Goal: Task Accomplishment & Management: Use online tool/utility

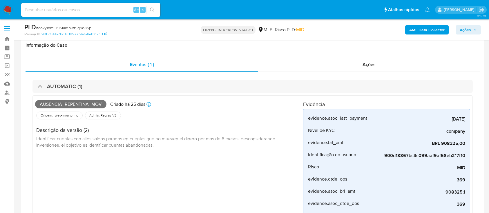
scroll to position [224, 0]
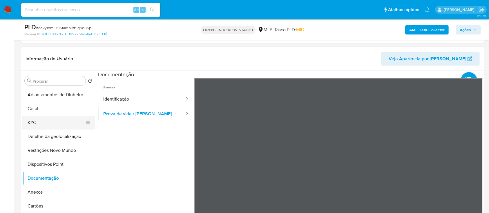
drag, startPoint x: 41, startPoint y: 120, endPoint x: 55, endPoint y: 117, distance: 14.4
click at [41, 121] on button "KYC" at bounding box center [56, 123] width 68 height 14
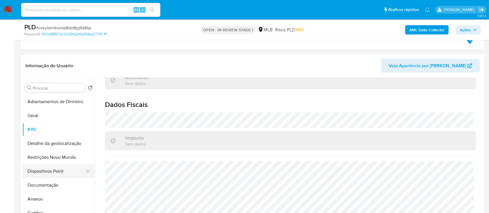
scroll to position [39, 0]
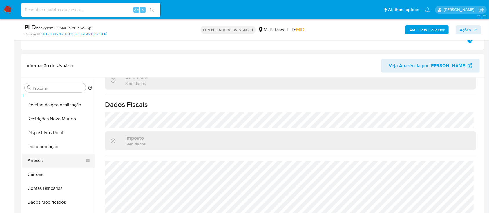
click at [43, 159] on button "Anexos" at bounding box center [56, 161] width 68 height 14
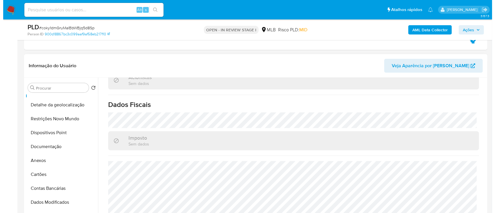
scroll to position [0, 0]
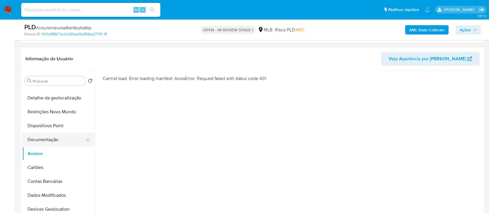
click at [46, 144] on button "Documentação" at bounding box center [56, 140] width 68 height 14
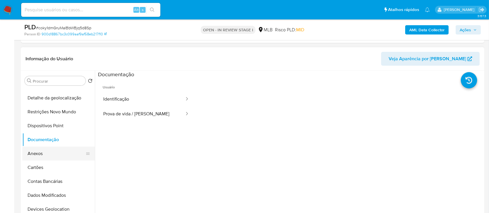
click at [44, 152] on button "Anexos" at bounding box center [56, 154] width 68 height 14
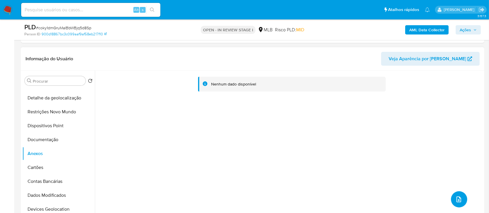
click at [456, 200] on icon "upload-file" at bounding box center [458, 200] width 5 height 6
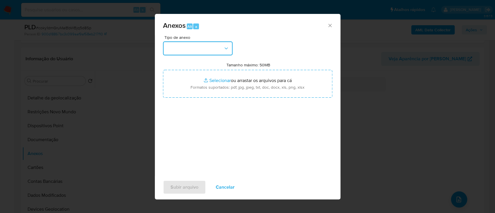
click at [202, 50] on button "button" at bounding box center [198, 48] width 70 height 14
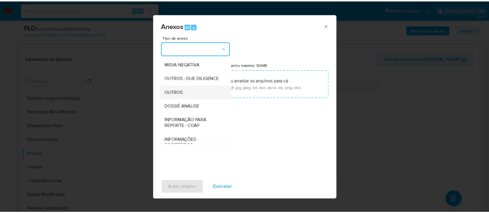
scroll to position [77, 0]
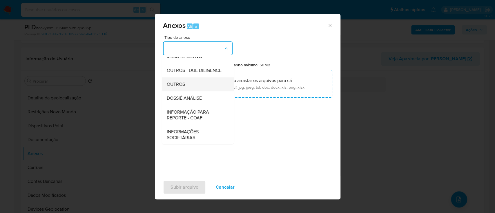
click at [184, 87] on span "OUTROS" at bounding box center [175, 84] width 18 height 6
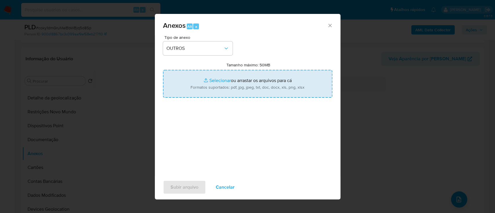
click at [218, 81] on input "Tamanho máximo: 50MB Selecionar arquivos" at bounding box center [247, 84] width 169 height 28
type input "C:\fakepath\Mulan 2218786609_2025_09_05_11_56_48.xlsx"
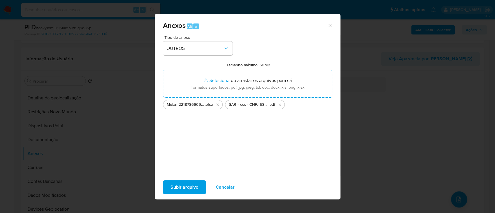
click at [186, 185] on span "Subir arquivo" at bounding box center [185, 187] width 28 height 13
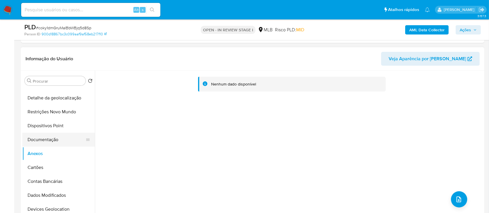
click at [33, 138] on button "Documentação" at bounding box center [56, 140] width 68 height 14
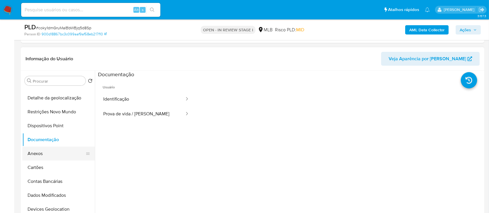
click at [32, 151] on button "Anexos" at bounding box center [56, 154] width 68 height 14
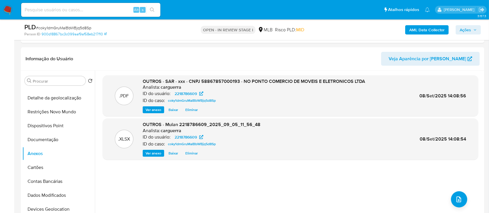
click at [470, 33] on span "Ações" at bounding box center [465, 29] width 11 height 9
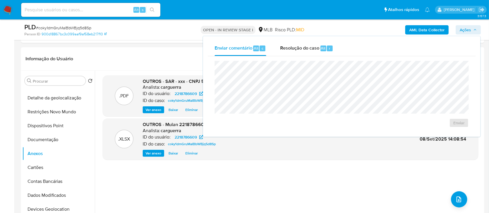
drag, startPoint x: 299, startPoint y: 46, endPoint x: 296, endPoint y: 57, distance: 11.8
click at [299, 47] on span "Resolução do caso" at bounding box center [299, 48] width 39 height 7
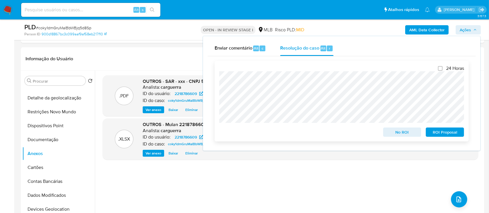
click at [442, 131] on span "ROI Proposal" at bounding box center [445, 132] width 30 height 8
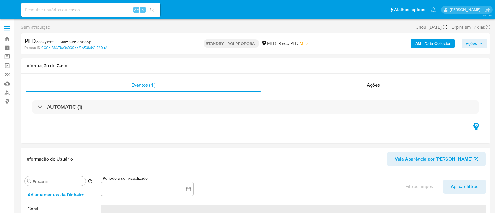
select select "10"
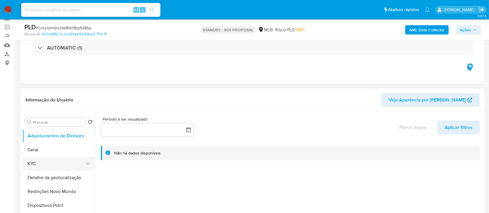
scroll to position [77, 0]
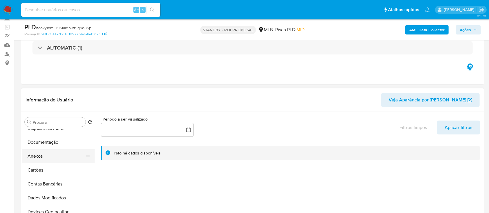
click at [40, 157] on button "Anexos" at bounding box center [56, 156] width 68 height 14
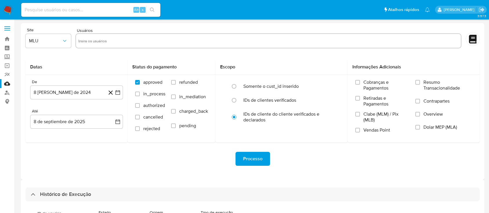
select select "10"
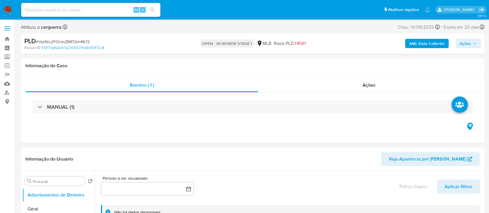
select select "10"
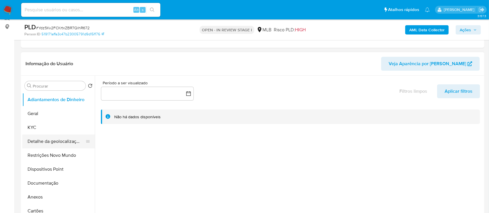
scroll to position [77, 0]
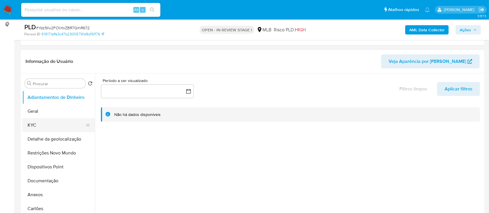
click at [42, 122] on button "KYC" at bounding box center [56, 125] width 68 height 14
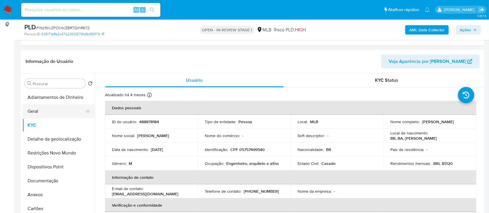
click at [39, 114] on button "Geral" at bounding box center [56, 111] width 68 height 14
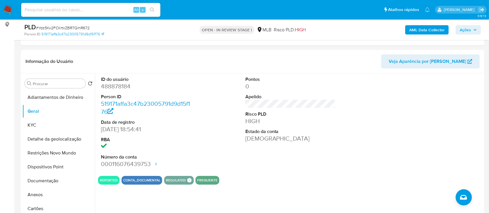
drag, startPoint x: 387, startPoint y: 117, endPoint x: 241, endPoint y: 29, distance: 170.6
click at [377, 112] on div "ID do usuário 488878184 Person ID 519171affa3c47b23005791d9d15f176 Data de regi…" at bounding box center [290, 122] width 385 height 98
click at [42, 125] on button "KYC" at bounding box center [56, 125] width 68 height 14
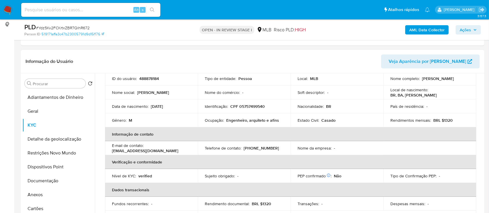
scroll to position [42, 0]
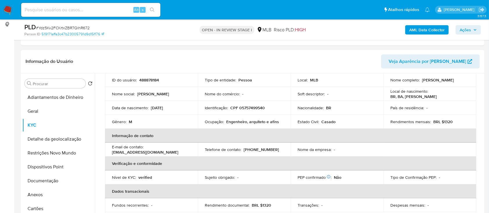
drag, startPoint x: 381, startPoint y: 52, endPoint x: 374, endPoint y: 51, distance: 6.5
click at [376, 52] on div "Informação do Usuário Veja Aparência por Pessoa" at bounding box center [252, 61] width 463 height 23
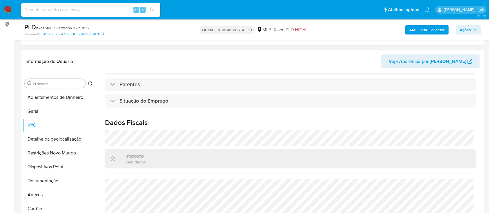
scroll to position [246, 0]
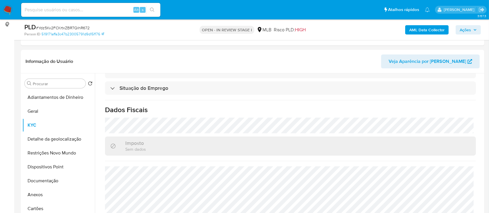
drag, startPoint x: 368, startPoint y: 36, endPoint x: 353, endPoint y: 32, distance: 15.5
click at [363, 34] on div "AML Data Collector Ações" at bounding box center [405, 30] width 151 height 14
click at [65, 144] on button "Detalhe da geolocalização" at bounding box center [56, 139] width 68 height 14
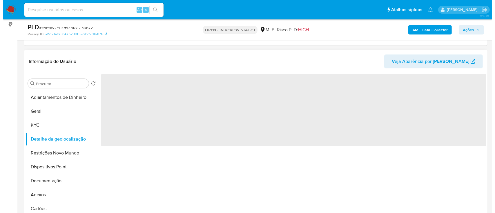
scroll to position [0, 0]
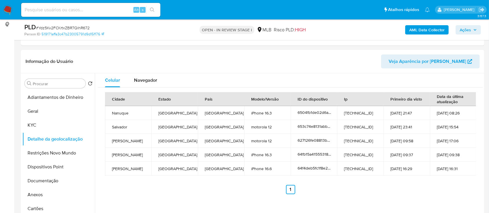
click at [370, 26] on div "AML Data Collector Ações" at bounding box center [405, 30] width 151 height 14
click at [47, 151] on button "Restrições Novo Mundo" at bounding box center [56, 153] width 68 height 14
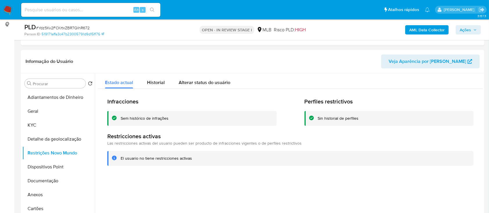
drag, startPoint x: 369, startPoint y: 61, endPoint x: 247, endPoint y: 2, distance: 135.5
click at [369, 61] on header "Informação do Usuário Veja Aparência por Pessoa" at bounding box center [253, 62] width 454 height 14
click at [47, 164] on button "Dispositivos Point" at bounding box center [56, 167] width 68 height 14
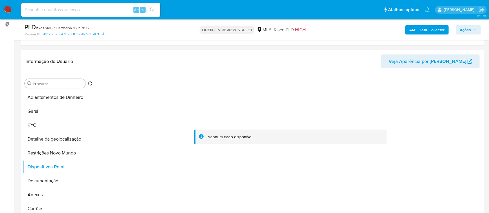
drag, startPoint x: 422, startPoint y: 103, endPoint x: 235, endPoint y: 24, distance: 203.3
click at [416, 101] on div at bounding box center [290, 137] width 385 height 128
click at [422, 27] on b "AML Data Collector" at bounding box center [426, 29] width 35 height 9
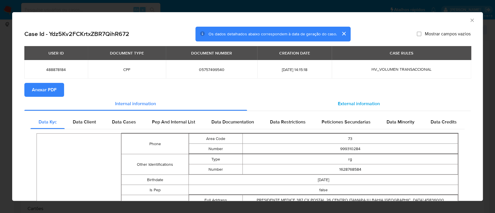
click at [355, 100] on span "External information" at bounding box center [359, 103] width 42 height 7
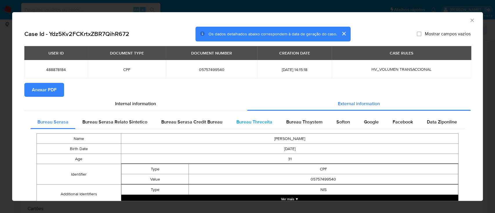
click at [264, 118] on div "Bureau Threceita" at bounding box center [254, 122] width 50 height 14
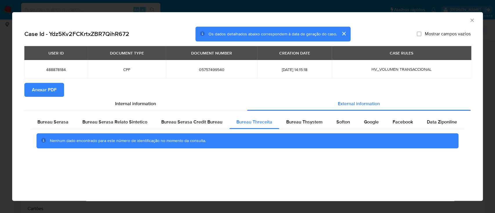
click at [399, 19] on div "AML Data Collector" at bounding box center [242, 19] width 453 height 6
click at [291, 122] on span "Bureau Thsystem" at bounding box center [304, 122] width 36 height 7
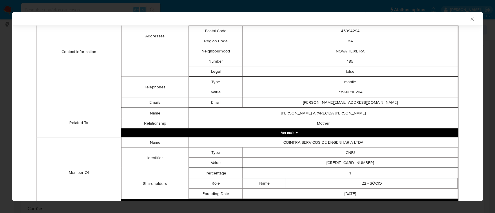
scroll to position [235, 0]
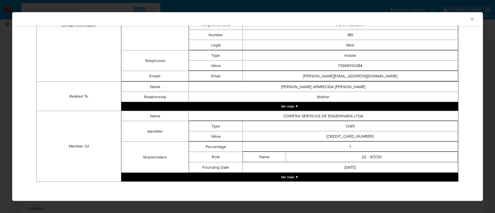
click at [425, 24] on div "AML Data Collector" at bounding box center [247, 18] width 471 height 13
drag, startPoint x: 366, startPoint y: 135, endPoint x: 329, endPoint y: 135, distance: 37.4
click at [329, 135] on td "30287788000120" at bounding box center [350, 136] width 215 height 10
copy td "30287788000120"
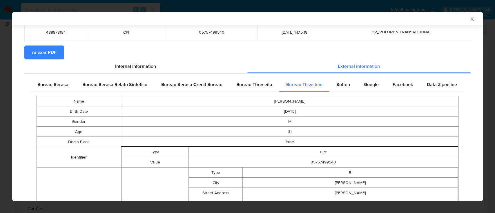
scroll to position [37, 0]
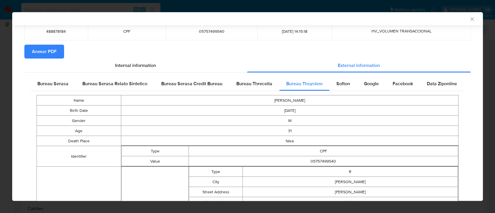
click at [347, 83] on div "Softon" at bounding box center [343, 84] width 28 height 14
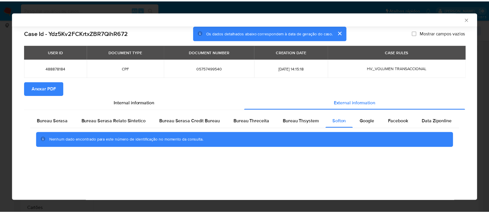
scroll to position [0, 0]
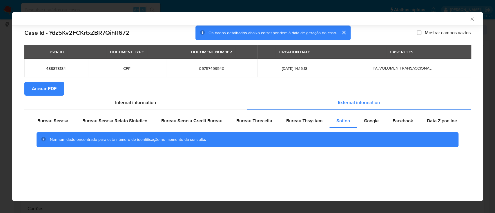
click at [405, 18] on div "AML Data Collector" at bounding box center [242, 18] width 453 height 5
click at [364, 119] on span "Google" at bounding box center [371, 120] width 15 height 7
click at [404, 19] on div "AML Data Collector" at bounding box center [242, 18] width 453 height 5
click at [470, 19] on icon "Fechar a janela" at bounding box center [472, 19] width 6 height 6
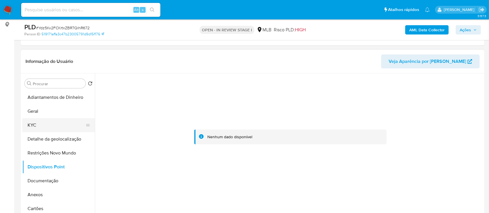
click at [30, 124] on button "KYC" at bounding box center [56, 125] width 68 height 14
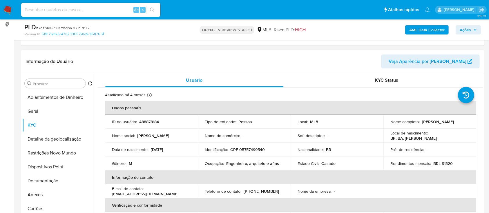
scroll to position [39, 0]
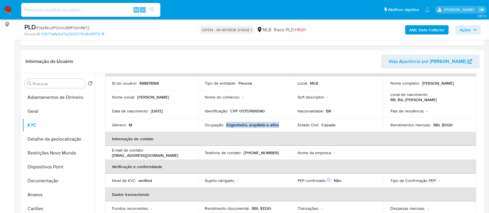
drag, startPoint x: 280, startPoint y: 126, endPoint x: 226, endPoint y: 124, distance: 54.2
click at [226, 124] on div "Ocupação : Engenheiro, arquiteto e afins" at bounding box center [244, 124] width 79 height 5
copy p "Engenheiro, arquiteto e afins"
click at [40, 177] on button "Documentação" at bounding box center [56, 181] width 68 height 14
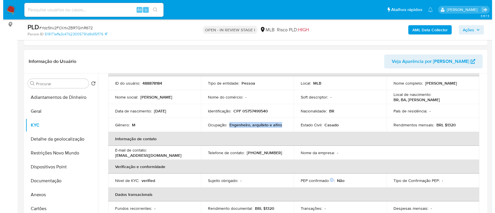
scroll to position [0, 0]
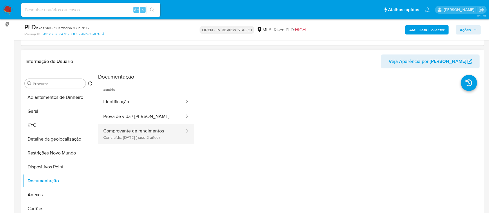
click at [138, 134] on button "Comprovante de rendimentos Concluído: 08/12/2023 (hace 2 años)" at bounding box center [141, 134] width 87 height 20
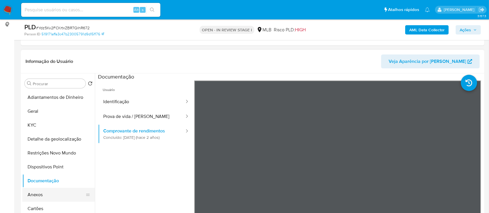
click at [28, 189] on button "Anexos" at bounding box center [56, 195] width 68 height 14
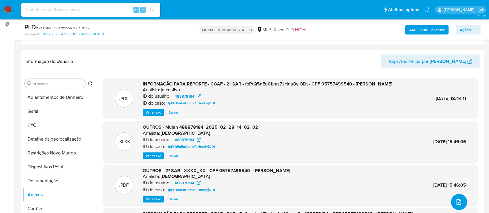
click at [456, 199] on icon "upload-file" at bounding box center [458, 202] width 7 height 7
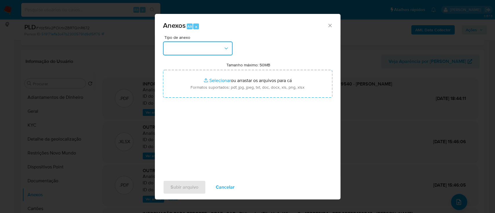
click at [187, 48] on button "button" at bounding box center [198, 48] width 70 height 14
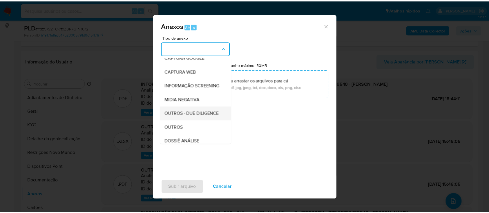
scroll to position [77, 0]
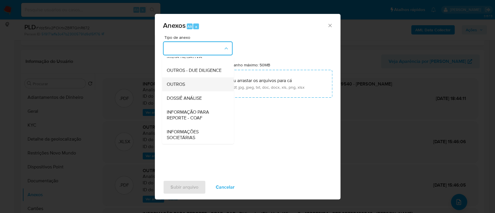
click at [182, 87] on span "OUTROS" at bounding box center [175, 84] width 18 height 6
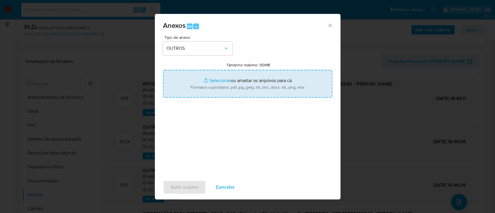
click at [221, 79] on input "Tamanho máximo: 50MB Selecionar arquivos" at bounding box center [247, 84] width 169 height 28
type input "C:\fakepath\Mulan 488878184_2025_09_08_05_28_10.xlsx"
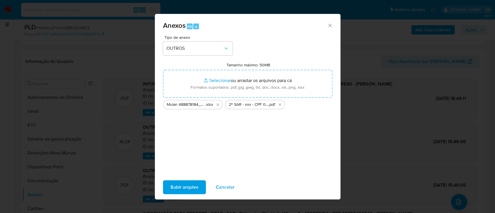
click at [183, 184] on span "Subir arquivo" at bounding box center [185, 187] width 28 height 13
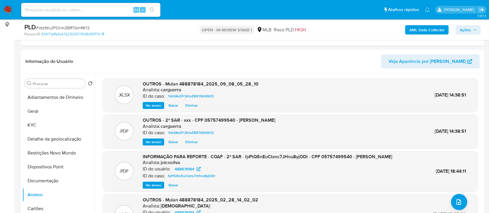
click at [460, 29] on span "Ações" at bounding box center [465, 29] width 11 height 9
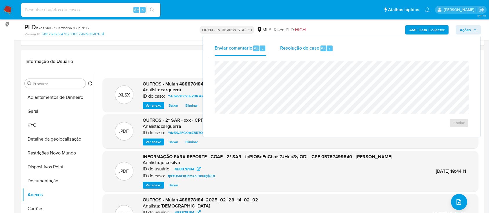
drag, startPoint x: 296, startPoint y: 43, endPoint x: 298, endPoint y: 47, distance: 3.9
click at [296, 43] on div "Resolução do caso Alt r" at bounding box center [306, 48] width 53 height 15
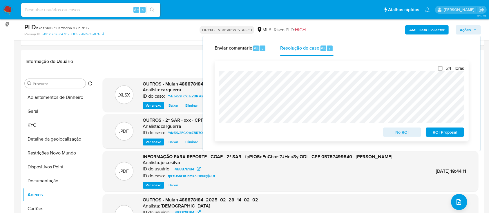
click at [436, 135] on span "ROI Proposal" at bounding box center [445, 132] width 30 height 8
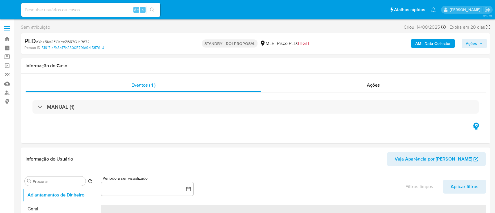
select select "10"
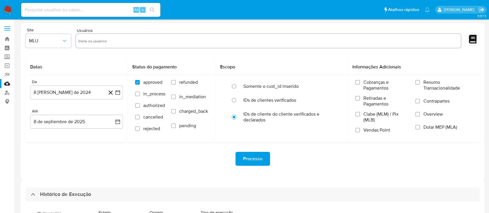
select select "10"
click at [6, 38] on link "Bandeja" at bounding box center [34, 39] width 69 height 9
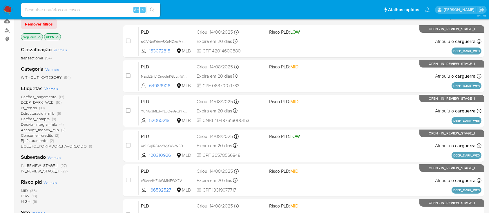
scroll to position [77, 0]
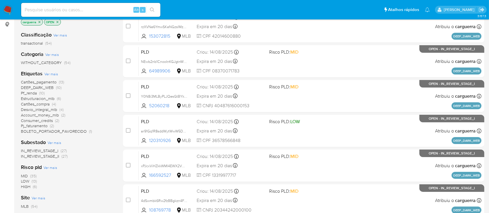
click at [41, 93] on span "(10)" at bounding box center [42, 93] width 6 height 6
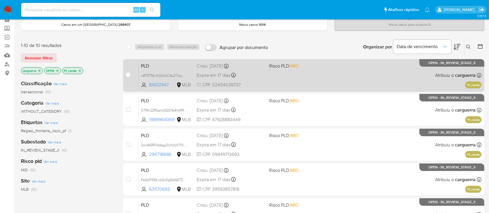
scroll to position [39, 0]
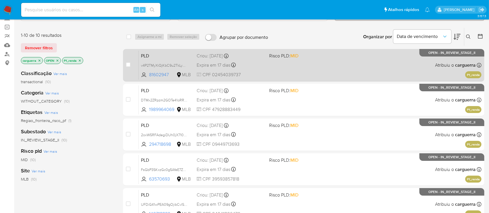
click at [335, 59] on div "PLD v4P2TMyXiQjKbC9u2TkLyAN5 81602947 MLB Risco PLD: MID Criou: 12/08/2025 Crio…" at bounding box center [310, 64] width 343 height 29
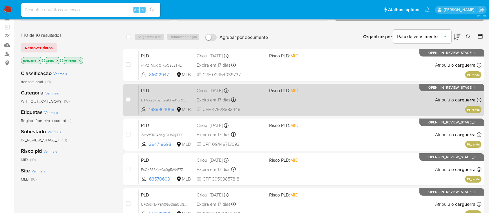
click at [339, 106] on div "PLD DTMx2ZRpzm2GOTe41oRRLbJ2 1989964069 MLB Risco PLD: MID Criou: 12/08/2025 Cr…" at bounding box center [310, 99] width 343 height 29
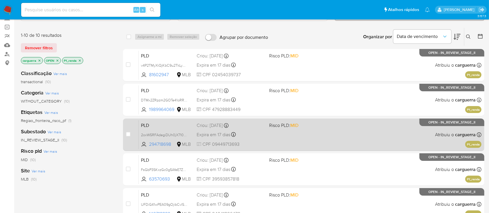
click at [360, 127] on div "PLD 2oxW5RFAdegiDUh0jX7103uT 294718698 MLB Risco PLD: MID Criou: 12/08/2025 Cri…" at bounding box center [310, 134] width 343 height 29
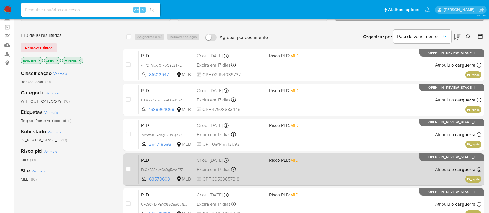
click at [346, 166] on div "PLD FsGbP3SKxzGc0g5AfeE7ZoC9 63570693 MLB Risco PLD: MID Criou: 12/08/2025 Crio…" at bounding box center [310, 169] width 343 height 29
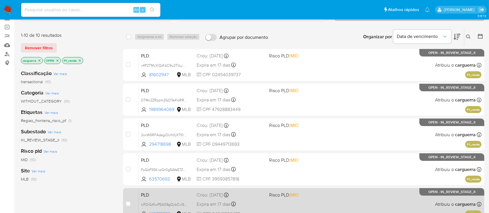
click at [333, 200] on div "PLD UFDiG41wPEA09gOjibCvlSs9 140718822 MLB Risco PLD: MID Criou: 12/08/2025 Cri…" at bounding box center [310, 204] width 343 height 29
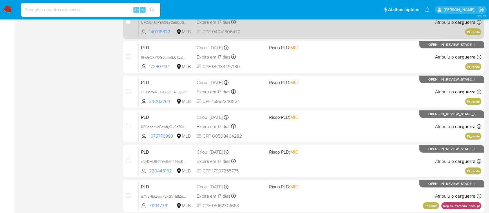
scroll to position [232, 0]
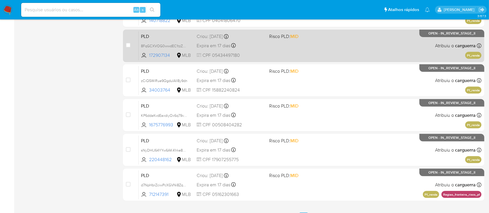
click at [337, 45] on div "PLD 8FqGCXVOG0wwdEC1tzZKlsvP 172907134 MLB Risco PLD: MID Criou: 12/08/2025 Cri…" at bounding box center [310, 45] width 343 height 29
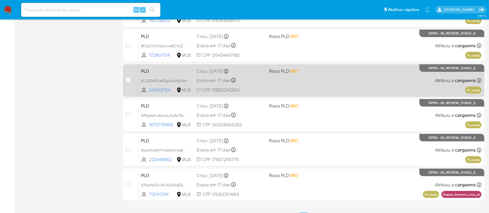
click at [314, 77] on div "PLD zCiQ5WiRue9QgduIAll8y9dn 34003764 MLB Risco PLD: MID Criou: 12/08/2025 Crio…" at bounding box center [310, 80] width 343 height 29
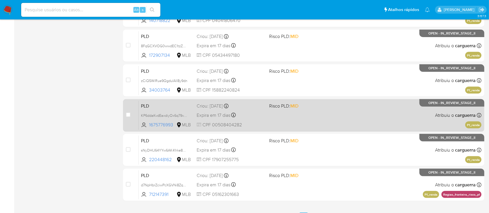
click at [346, 116] on div "PLD KP6ddaKvdEaxdiyOx6q79vnz 1675776993 MLB Risco PLD: MID Criou: 12/08/2025 Cr…" at bounding box center [310, 115] width 343 height 29
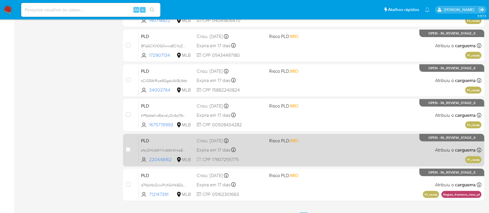
click at [331, 142] on span "Risco PLD: MID" at bounding box center [303, 141] width 68 height 8
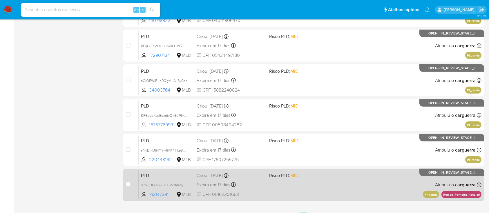
click at [366, 184] on div "PLD d7NpHbrZciwPcXGVNi8ZqRMv 712147391 MLB Risco PLD: MID Criou: 12/08/2025 Cri…" at bounding box center [310, 184] width 343 height 29
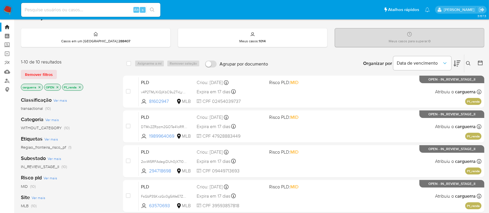
scroll to position [0, 0]
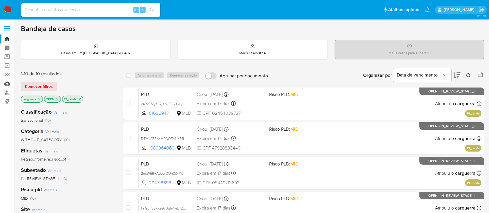
click at [7, 83] on link "Mulan" at bounding box center [34, 83] width 69 height 9
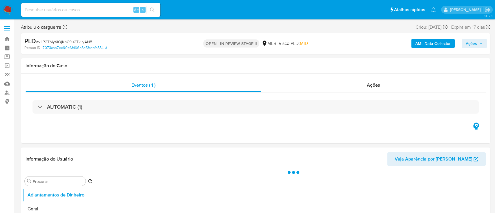
select select "10"
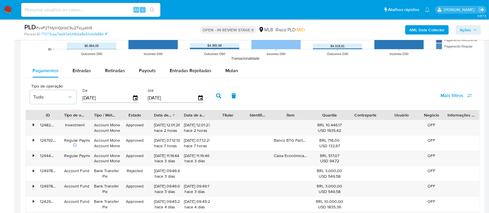
scroll to position [580, 0]
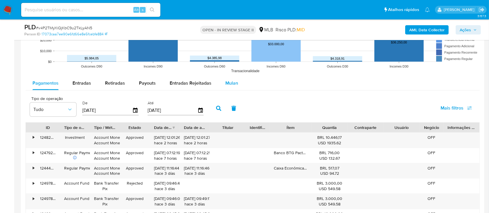
click at [228, 82] on span "Mulan" at bounding box center [231, 83] width 13 height 7
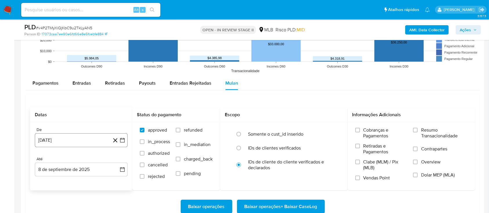
click at [119, 137] on icon "button" at bounding box center [122, 140] width 6 height 6
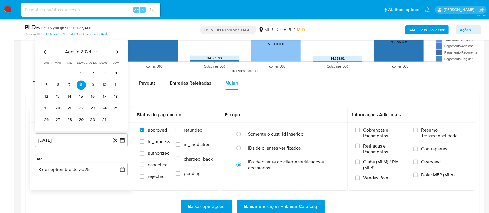
click at [95, 51] on icon "Seleccionar mes y año" at bounding box center [95, 52] width 5 height 5
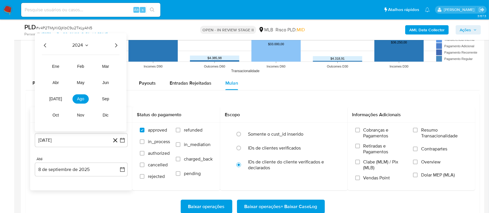
click at [116, 45] on icon "Año siguiente" at bounding box center [116, 45] width 7 height 7
click at [55, 99] on span "[DATE]" at bounding box center [55, 99] width 13 height 5
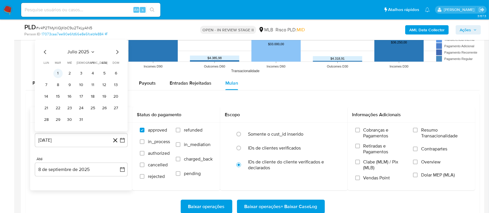
click at [60, 75] on button "1" at bounding box center [57, 73] width 9 height 9
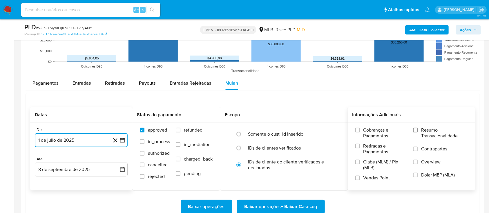
click at [415, 131] on input "Resumo Transacionalidade" at bounding box center [415, 130] width 5 height 5
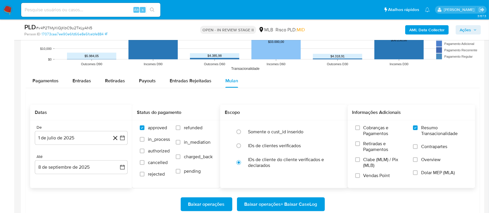
scroll to position [619, 0]
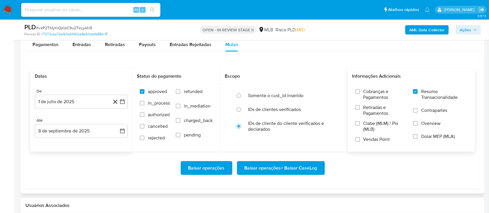
click at [286, 171] on span "Baixar operações + Baixar CaseLog" at bounding box center [280, 168] width 73 height 13
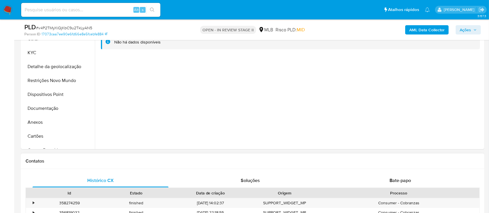
scroll to position [77, 0]
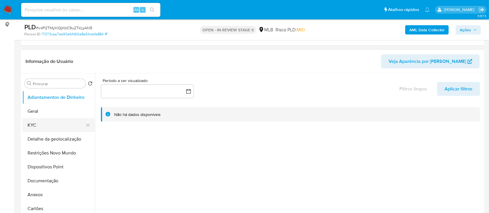
click at [42, 126] on button "KYC" at bounding box center [56, 125] width 68 height 14
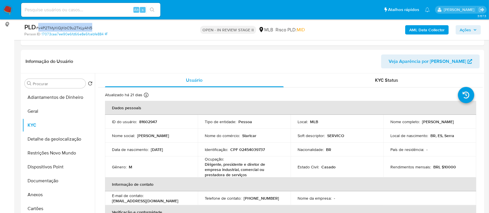
drag, startPoint x: 90, startPoint y: 29, endPoint x: 41, endPoint y: 26, distance: 48.5
click at [39, 26] on span "# v4P2TMyXiQjKbC9u2TkLyAN5" at bounding box center [64, 28] width 56 height 6
click at [47, 114] on button "Geral" at bounding box center [56, 111] width 68 height 14
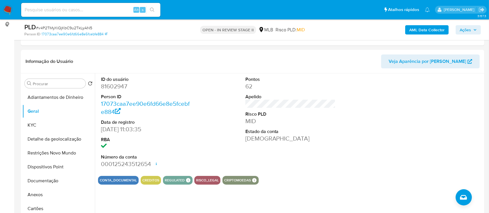
drag, startPoint x: 435, startPoint y: 104, endPoint x: 219, endPoint y: 3, distance: 238.7
click at [432, 104] on div at bounding box center [435, 122] width 96 height 98
click at [55, 124] on button "KYC" at bounding box center [56, 125] width 68 height 14
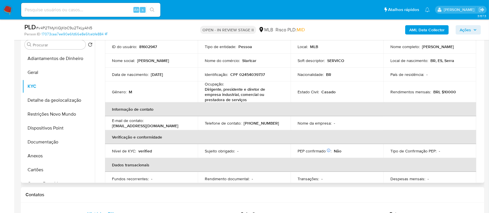
scroll to position [35, 0]
click at [360, 28] on div "AML Data Collector Ações" at bounding box center [405, 30] width 151 height 14
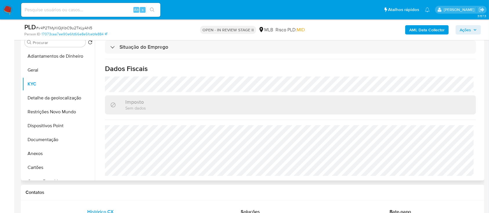
scroll to position [193, 0]
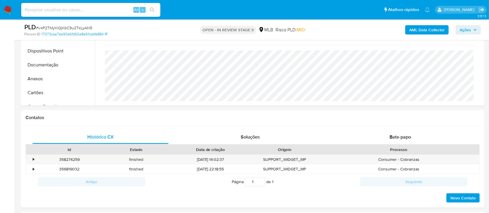
drag, startPoint x: 379, startPoint y: 29, endPoint x: 366, endPoint y: 27, distance: 13.2
click at [379, 29] on div "AML Data Collector Ações" at bounding box center [405, 30] width 151 height 14
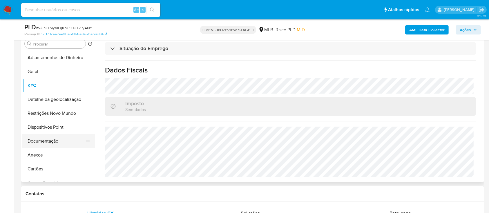
scroll to position [116, 0]
click at [47, 101] on button "Detalhe da geolocalização" at bounding box center [56, 100] width 68 height 14
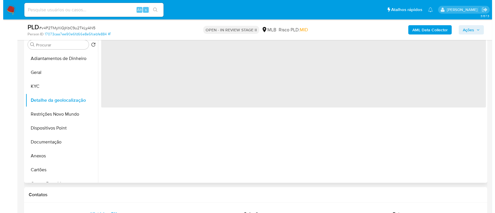
scroll to position [0, 0]
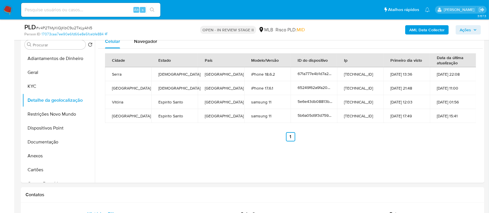
click at [462, 127] on div "Cidade Estado País Modelo/Versão ID do dispositivo Ip Primeiro dia visto Data d…" at bounding box center [290, 97] width 371 height 88
click at [32, 115] on button "Restrições Novo Mundo" at bounding box center [56, 114] width 68 height 14
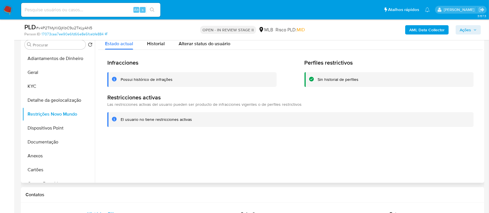
click at [115, 139] on div at bounding box center [289, 109] width 388 height 148
click at [54, 129] on button "Dispositivos Point" at bounding box center [56, 128] width 68 height 14
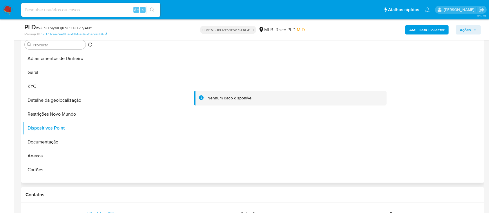
click at [122, 67] on div at bounding box center [290, 99] width 385 height 128
click at [428, 28] on b "AML Data Collector" at bounding box center [426, 29] width 35 height 9
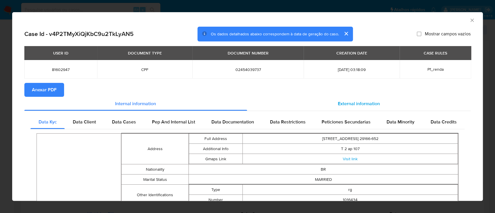
click at [351, 101] on span "External information" at bounding box center [359, 103] width 42 height 7
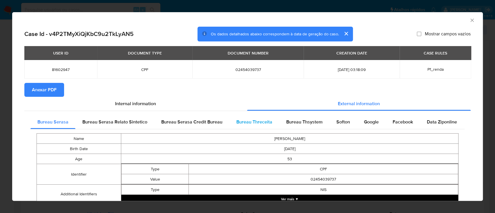
click at [254, 124] on span "Bureau Threceita" at bounding box center [254, 122] width 36 height 7
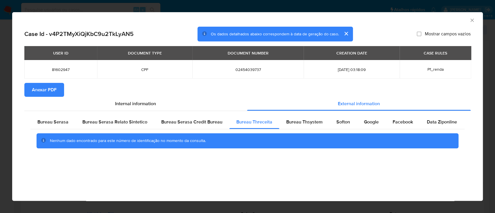
click at [450, 19] on div "AML Data Collector" at bounding box center [242, 19] width 453 height 6
click at [308, 120] on span "Bureau Thsystem" at bounding box center [304, 122] width 36 height 7
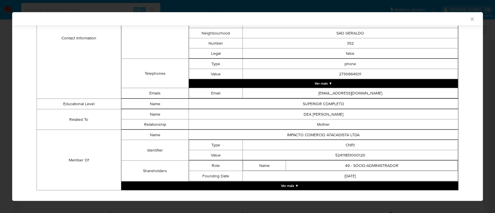
scroll to position [285, 0]
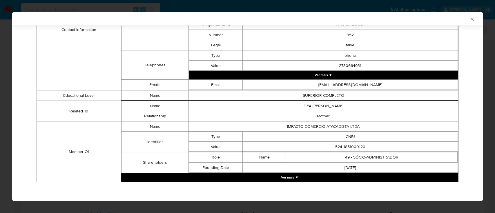
click at [297, 175] on button "Ver mais ▼" at bounding box center [289, 177] width 337 height 9
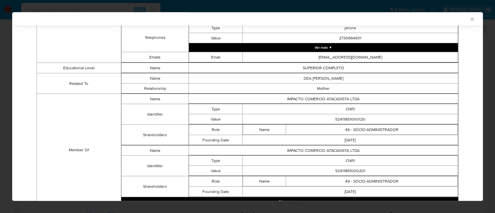
scroll to position [336, 0]
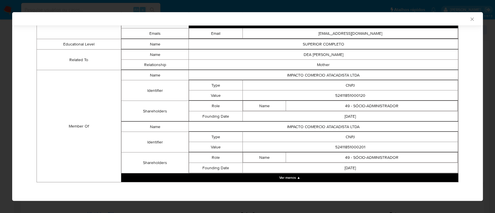
click at [60, 88] on td "Member Of" at bounding box center [79, 126] width 84 height 112
drag, startPoint x: 367, startPoint y: 92, endPoint x: 323, endPoint y: 95, distance: 43.3
click at [323, 95] on td "52411851000120" at bounding box center [350, 95] width 215 height 10
copy td "52411851000120"
drag, startPoint x: 367, startPoint y: 147, endPoint x: 317, endPoint y: 142, distance: 50.2
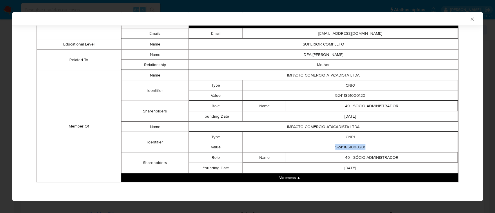
click at [317, 142] on td "52411851000201" at bounding box center [350, 147] width 215 height 10
copy td "52411851000201"
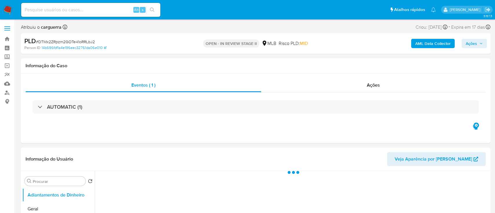
select select "10"
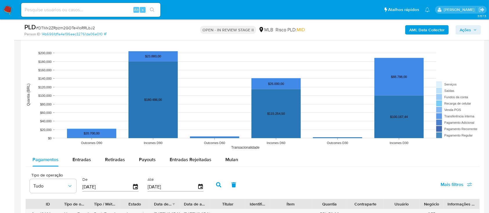
scroll to position [580, 0]
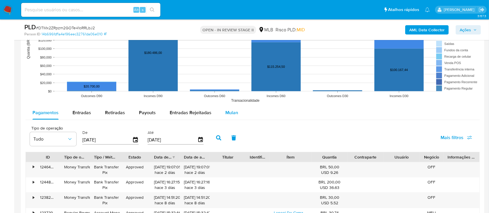
click at [231, 107] on div "Mulan" at bounding box center [231, 113] width 13 height 14
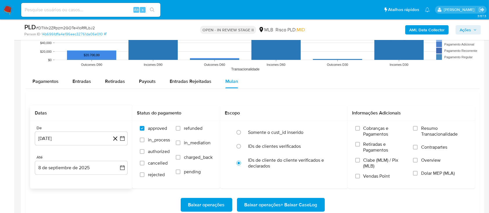
scroll to position [619, 0]
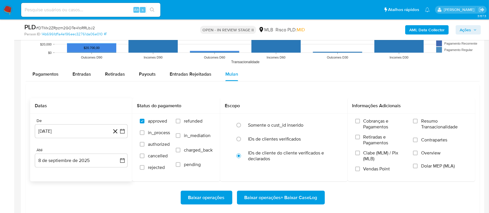
drag, startPoint x: 122, startPoint y: 131, endPoint x: 130, endPoint y: 140, distance: 12.3
click at [122, 131] on icon "button" at bounding box center [122, 131] width 6 height 6
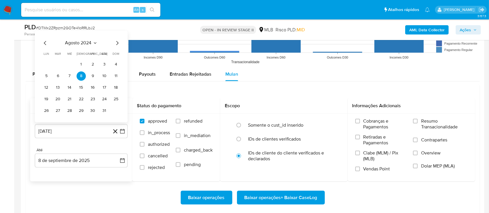
click at [97, 42] on icon "Seleccionar mes y año" at bounding box center [95, 43] width 5 height 5
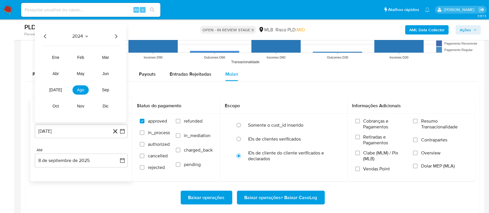
click at [115, 37] on icon "Año siguiente" at bounding box center [116, 36] width 7 height 7
click at [49, 92] on button "[DATE]" at bounding box center [56, 89] width 16 height 9
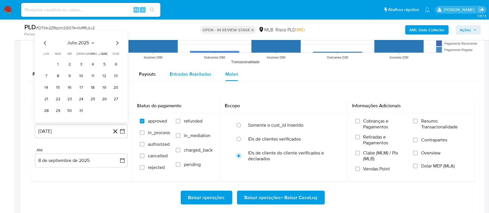
drag, startPoint x: 59, startPoint y: 65, endPoint x: 205, endPoint y: 77, distance: 146.1
click at [59, 65] on button "1" at bounding box center [57, 64] width 9 height 9
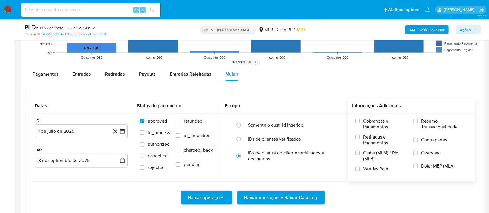
drag, startPoint x: 419, startPoint y: 121, endPoint x: 411, endPoint y: 126, distance: 9.0
click at [419, 121] on label "Resumo Transacionalidade" at bounding box center [440, 127] width 55 height 19
click at [418, 121] on input "Resumo Transacionalidade" at bounding box center [415, 121] width 5 height 5
click at [285, 199] on span "Baixar operações + Baixar CaseLog" at bounding box center [280, 197] width 73 height 13
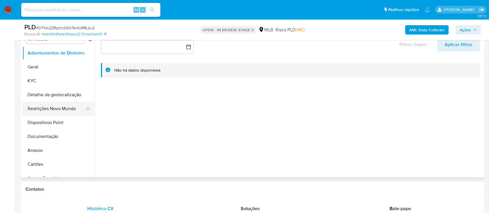
scroll to position [116, 0]
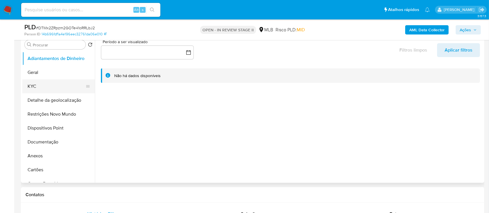
click at [46, 87] on button "KYC" at bounding box center [56, 86] width 68 height 14
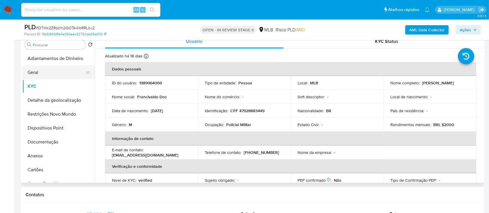
click at [47, 67] on button "Geral" at bounding box center [56, 73] width 68 height 14
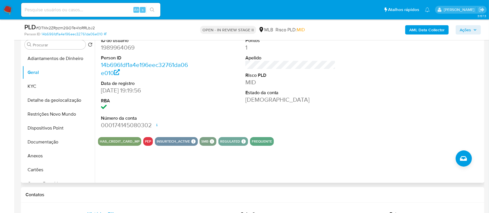
scroll to position [77, 0]
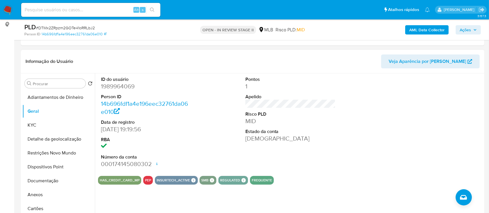
click at [415, 115] on div at bounding box center [435, 122] width 96 height 98
click at [46, 127] on button "KYC" at bounding box center [56, 125] width 68 height 14
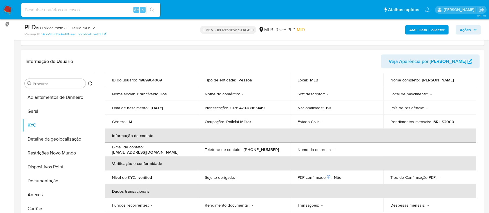
scroll to position [39, 0]
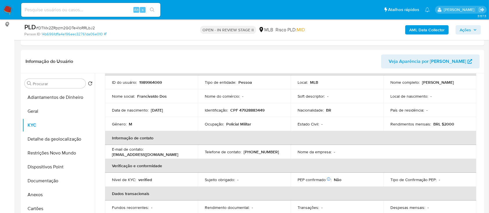
drag, startPoint x: 383, startPoint y: 59, endPoint x: 305, endPoint y: 26, distance: 85.1
click at [383, 59] on header "Informação do Usuário Veja Aparência por Pessoa" at bounding box center [253, 62] width 454 height 14
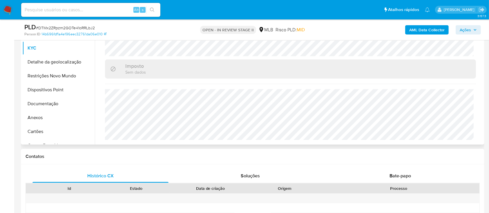
scroll to position [155, 0]
click at [373, 38] on div "PLD # DTMx2ZRpzm2GOTe41oRRLbJ2 Person ID 14b696fdf1a4e196eec32761da06e010 OPEN …" at bounding box center [252, 29] width 463 height 21
click at [58, 66] on button "Detalhe da geolocalização" at bounding box center [56, 62] width 68 height 14
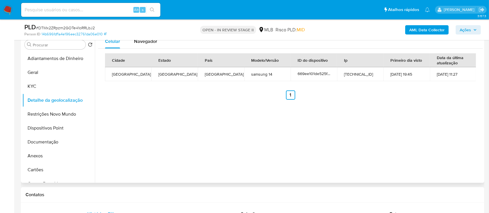
scroll to position [77, 0]
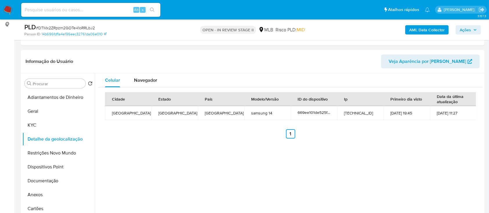
click at [412, 138] on div "Cidade Estado País Modelo/Versão ID do dispositivo Ip Primeiro dia visto Data d…" at bounding box center [290, 116] width 385 height 56
click at [60, 155] on button "Restrições Novo Mundo" at bounding box center [56, 153] width 68 height 14
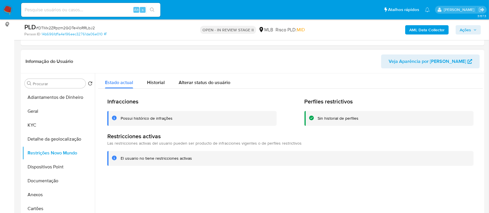
click at [371, 58] on header "Informação do Usuário Veja Aparência por Pessoa" at bounding box center [253, 62] width 454 height 14
click at [51, 165] on button "Dispositivos Point" at bounding box center [56, 167] width 68 height 14
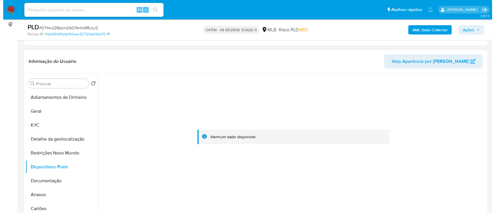
scroll to position [116, 0]
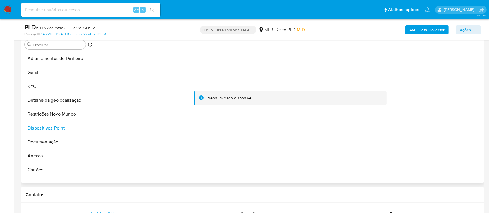
drag, startPoint x: 446, startPoint y: 125, endPoint x: 431, endPoint y: 112, distance: 20.3
click at [442, 122] on div at bounding box center [290, 99] width 385 height 128
click at [422, 31] on b "AML Data Collector" at bounding box center [426, 29] width 35 height 9
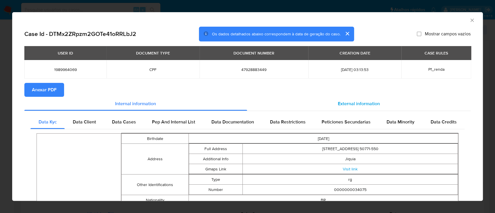
click at [361, 101] on span "External information" at bounding box center [359, 103] width 42 height 7
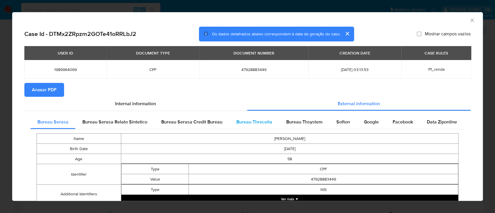
click at [261, 122] on span "Bureau Threceita" at bounding box center [254, 122] width 36 height 7
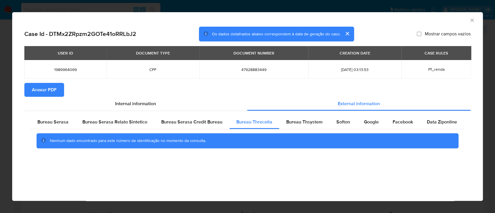
click at [420, 18] on div "AML Data Collector" at bounding box center [242, 19] width 453 height 6
click at [304, 122] on span "Bureau Thsystem" at bounding box center [304, 122] width 36 height 7
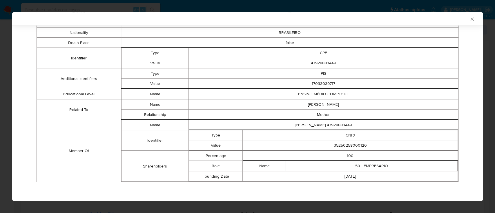
scroll to position [146, 0]
click at [414, 14] on div "AML Data Collector" at bounding box center [247, 18] width 471 height 13
drag, startPoint x: 369, startPoint y: 146, endPoint x: 323, endPoint y: 144, distance: 46.7
click at [323, 144] on td "35250258000120" at bounding box center [350, 145] width 215 height 10
copy td "35250258000120"
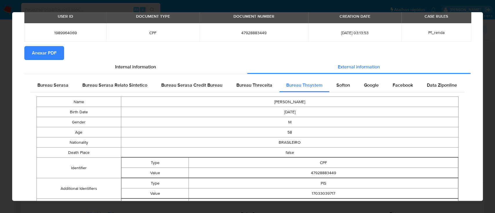
scroll to position [0, 0]
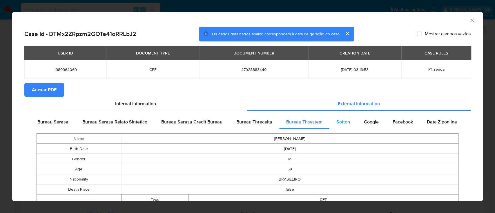
click at [345, 124] on span "Softon" at bounding box center [343, 122] width 14 height 7
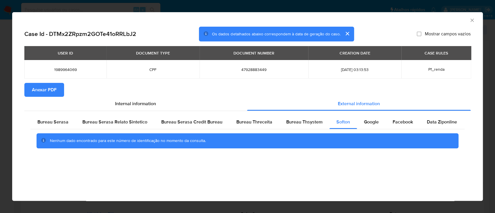
drag, startPoint x: 401, startPoint y: 22, endPoint x: 338, endPoint y: 19, distance: 63.0
click at [401, 22] on div "AML Data Collector" at bounding box center [247, 19] width 471 height 14
click at [372, 122] on span "Google" at bounding box center [371, 122] width 15 height 7
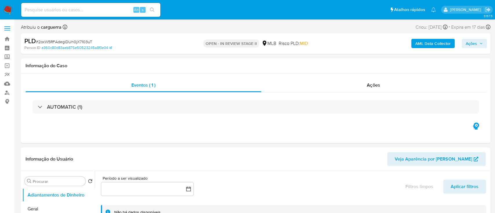
select select "10"
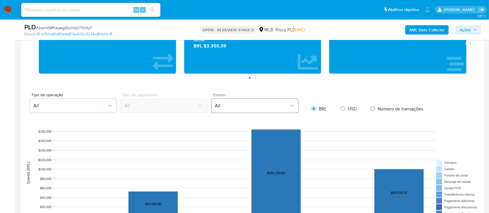
scroll to position [580, 0]
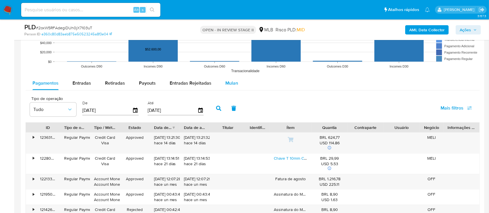
click at [230, 82] on span "Mulan" at bounding box center [231, 83] width 13 height 7
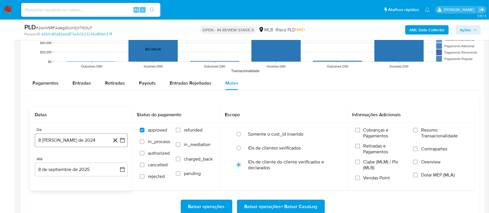
click at [119, 141] on icon "button" at bounding box center [122, 140] width 6 height 6
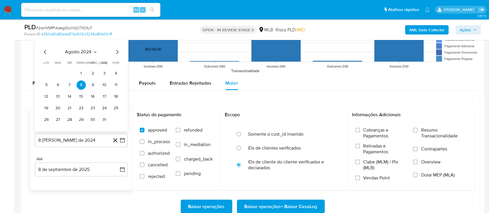
click at [93, 52] on icon "Seleccionar mes y año" at bounding box center [95, 52] width 5 height 5
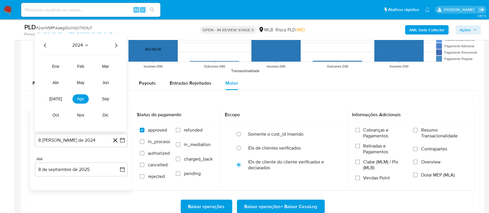
click at [113, 45] on icon "Año siguiente" at bounding box center [116, 45] width 7 height 7
click at [57, 97] on span "[DATE]" at bounding box center [55, 99] width 13 height 5
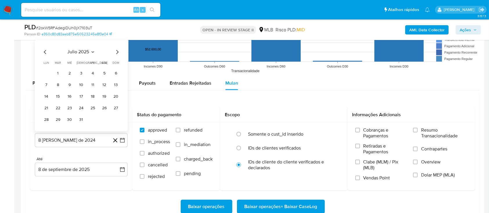
drag, startPoint x: 58, startPoint y: 74, endPoint x: 87, endPoint y: 82, distance: 29.9
click at [58, 74] on button "1" at bounding box center [57, 73] width 9 height 9
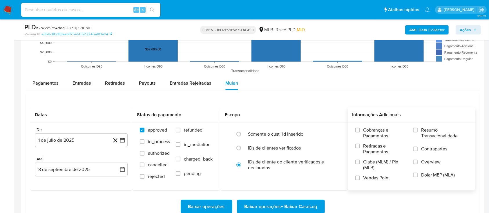
drag, startPoint x: 425, startPoint y: 128, endPoint x: 410, endPoint y: 131, distance: 15.8
click at [425, 128] on span "Resumo Transacionalidade" at bounding box center [444, 133] width 46 height 12
click at [418, 128] on input "Resumo Transacionalidade" at bounding box center [415, 130] width 5 height 5
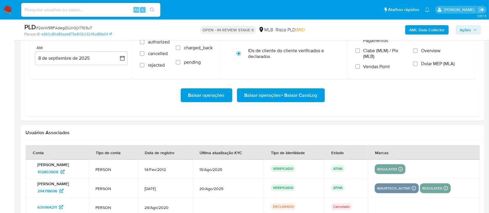
scroll to position [696, 0]
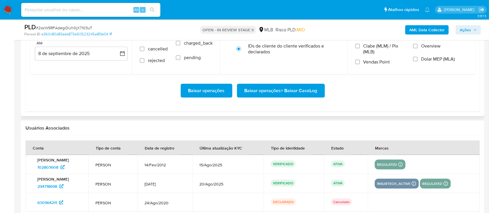
click at [297, 91] on span "Baixar operações + Baixar CaseLog" at bounding box center [280, 90] width 73 height 13
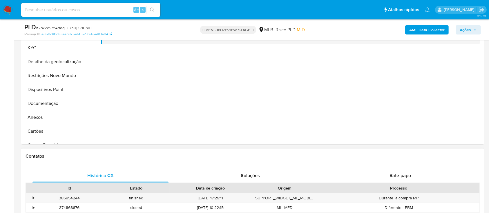
scroll to position [77, 0]
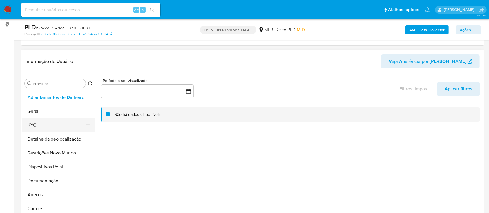
click at [34, 126] on button "KYC" at bounding box center [56, 125] width 68 height 14
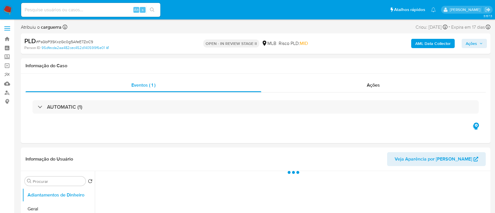
select select "10"
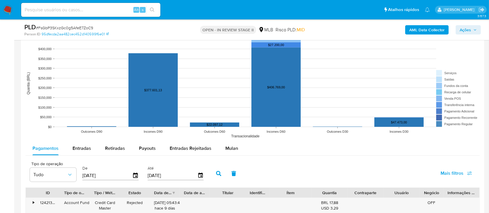
scroll to position [541, 0]
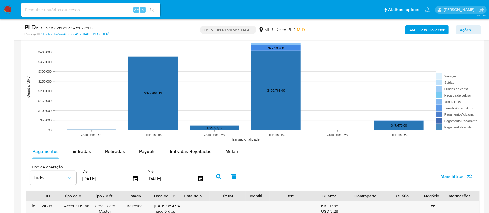
drag, startPoint x: 234, startPoint y: 150, endPoint x: 254, endPoint y: 150, distance: 20.0
click at [234, 150] on span "Mulan" at bounding box center [231, 151] width 13 height 7
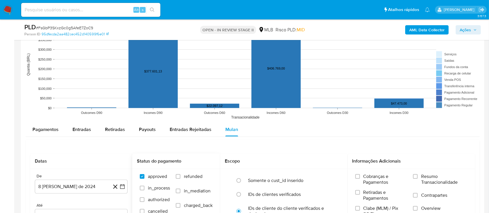
scroll to position [580, 0]
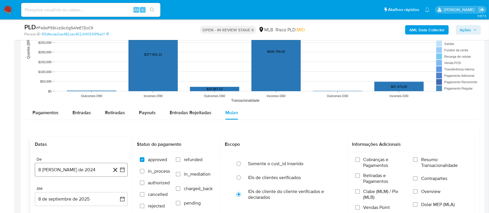
click at [120, 166] on button "8 [PERSON_NAME] de 2024" at bounding box center [81, 170] width 93 height 14
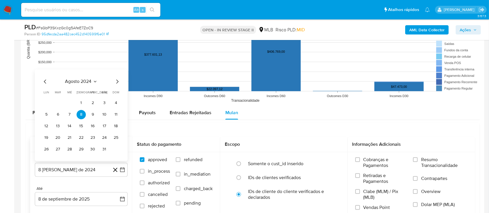
click at [95, 80] on icon "Seleccionar mes y año" at bounding box center [95, 81] width 5 height 5
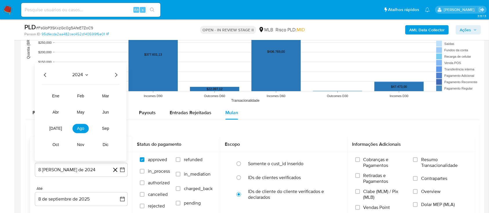
click at [116, 73] on icon "Año siguiente" at bounding box center [116, 74] width 7 height 7
click at [55, 130] on span "[DATE]" at bounding box center [55, 128] width 13 height 5
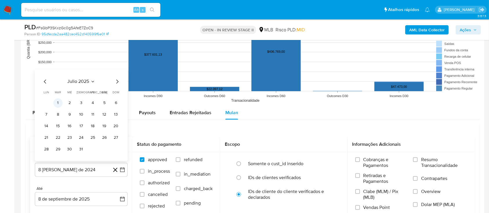
click at [56, 102] on button "1" at bounding box center [57, 102] width 9 height 9
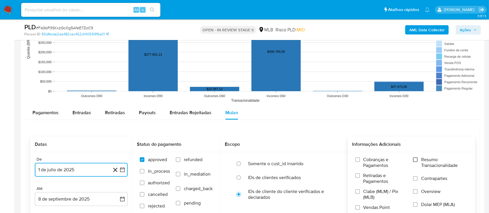
click at [416, 159] on input "Resumo Transacionalidade" at bounding box center [415, 159] width 5 height 5
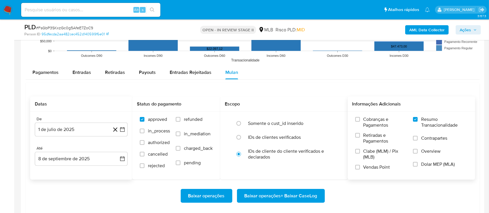
scroll to position [657, 0]
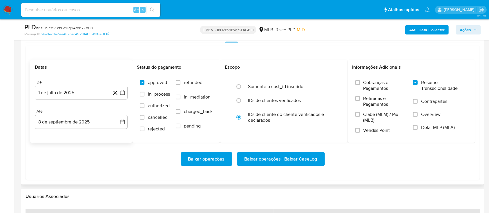
click at [282, 159] on span "Baixar operações + Baixar CaseLog" at bounding box center [280, 159] width 73 height 13
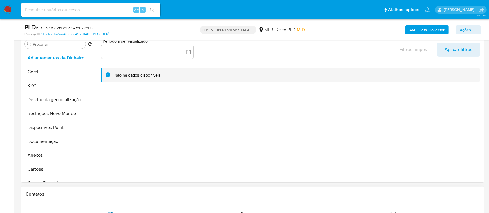
scroll to position [116, 0]
click at [43, 84] on button "KYC" at bounding box center [56, 86] width 68 height 14
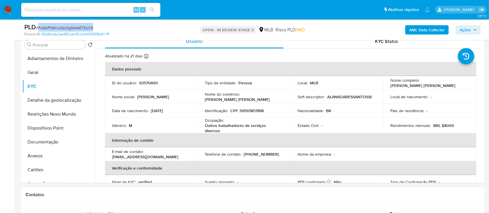
drag, startPoint x: 94, startPoint y: 28, endPoint x: 39, endPoint y: 26, distance: 55.4
click at [39, 26] on div "PLD # FsGbP3SKxzGc0g5AfeE7ZoC9" at bounding box center [99, 27] width 150 height 9
copy span "FsGbP3SKxzGc0g5AfeE7ZoC9"
drag, startPoint x: 40, startPoint y: 71, endPoint x: 44, endPoint y: 70, distance: 3.6
click at [41, 72] on button "Geral" at bounding box center [56, 73] width 68 height 14
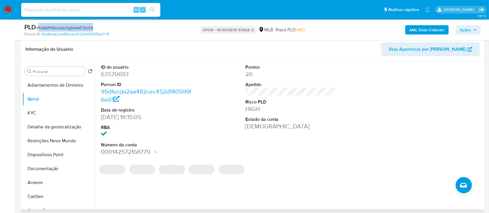
scroll to position [77, 0]
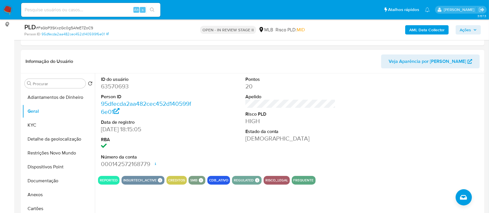
click at [335, 184] on div "REPORTED INSURTECH_ACTIVE INSURTECH ACTIVE PRODUCTS Garex 1 CREDITOS SMB SMB SM…" at bounding box center [290, 180] width 385 height 9
click at [42, 129] on button "KYC" at bounding box center [56, 125] width 68 height 14
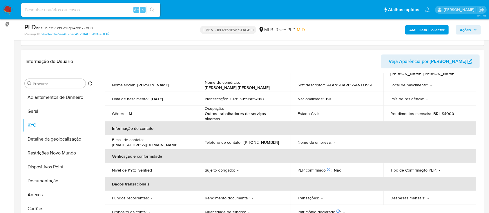
scroll to position [39, 0]
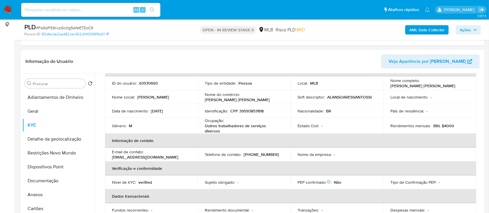
click at [113, 58] on header "Informação do Usuário Veja Aparência por Pessoa" at bounding box center [253, 62] width 454 height 14
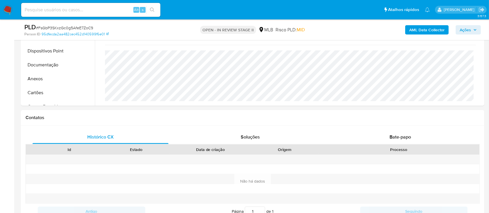
scroll to position [155, 0]
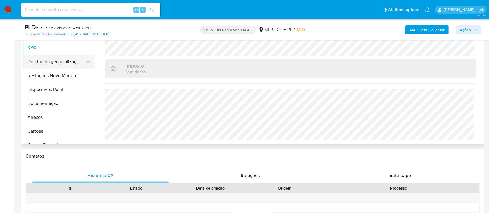
click at [48, 62] on button "Detalhe da geolocalização" at bounding box center [56, 62] width 68 height 14
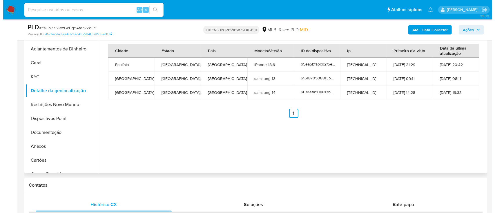
scroll to position [116, 0]
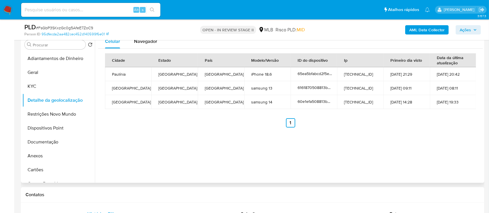
click at [440, 128] on div "Cidade Estado País Modelo/Versão ID do dispositivo Ip Primeiro dia visto Data d…" at bounding box center [290, 91] width 385 height 84
drag, startPoint x: 40, startPoint y: 112, endPoint x: 43, endPoint y: 110, distance: 3.1
click at [40, 112] on button "Restrições Novo Mundo" at bounding box center [56, 114] width 68 height 14
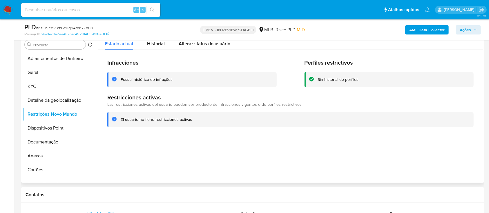
click at [268, 171] on div at bounding box center [289, 109] width 388 height 148
click at [41, 126] on button "Dispositivos Point" at bounding box center [56, 128] width 68 height 14
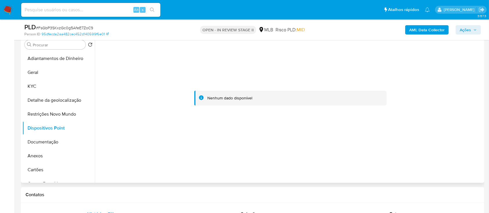
click at [155, 168] on div at bounding box center [289, 109] width 388 height 148
click at [419, 30] on b "AML Data Collector" at bounding box center [426, 29] width 35 height 9
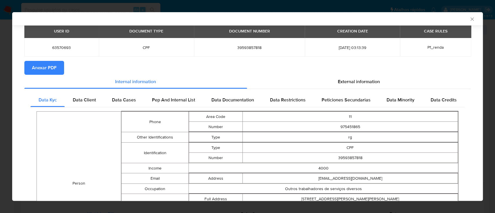
scroll to position [37, 0]
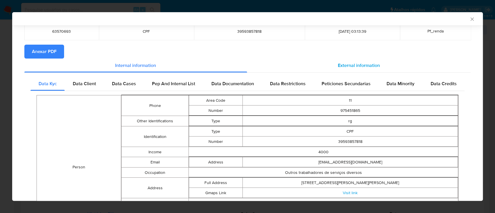
click at [356, 63] on span "External information" at bounding box center [359, 65] width 42 height 7
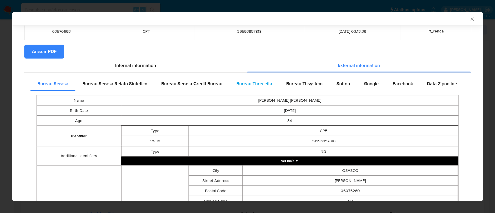
click at [253, 82] on span "Bureau Threceita" at bounding box center [254, 83] width 36 height 7
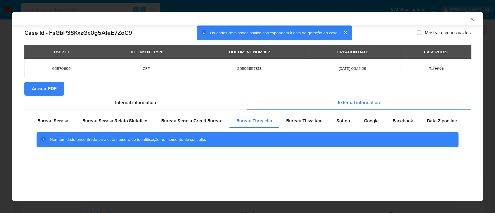
drag, startPoint x: 433, startPoint y: 16, endPoint x: 430, endPoint y: 17, distance: 3.0
click at [432, 17] on div "AML Data Collector" at bounding box center [242, 18] width 453 height 5
click at [298, 121] on span "Bureau Thsystem" at bounding box center [304, 120] width 36 height 7
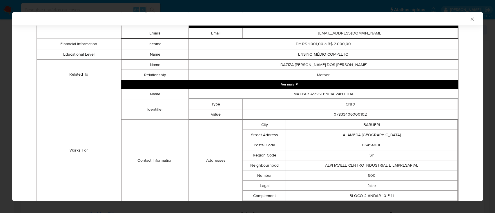
scroll to position [438, 0]
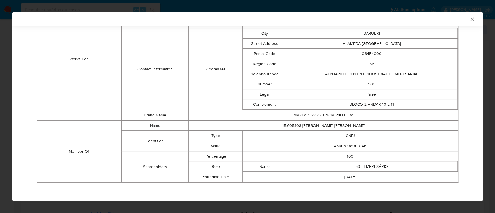
click at [68, 88] on td "Works For" at bounding box center [79, 59] width 84 height 123
drag, startPoint x: 365, startPoint y: 143, endPoint x: 327, endPoint y: 147, distance: 38.4
click at [327, 147] on td "45605108000146" at bounding box center [350, 146] width 215 height 10
copy td "45605108000146"
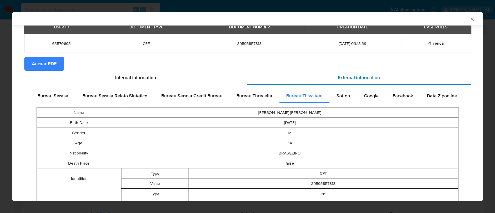
scroll to position [13, 0]
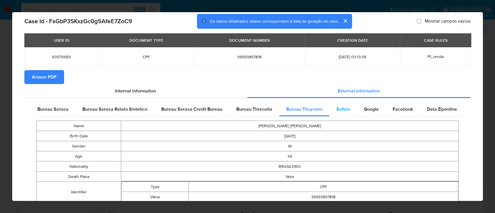
click at [338, 110] on span "Softon" at bounding box center [343, 109] width 14 height 7
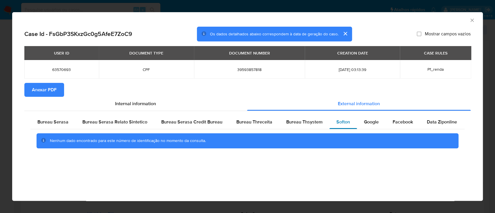
scroll to position [0, 0]
click at [428, 18] on div "AML Data Collector" at bounding box center [242, 19] width 453 height 6
click at [364, 121] on span "Google" at bounding box center [371, 122] width 15 height 7
click at [432, 17] on div "AML Data Collector" at bounding box center [242, 19] width 453 height 6
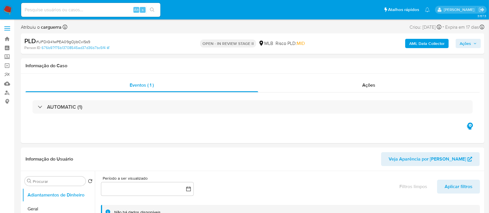
select select "10"
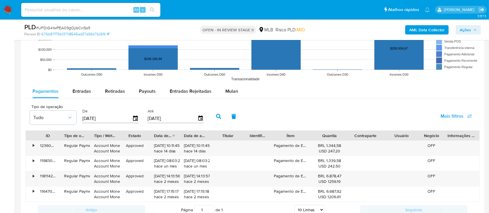
scroll to position [619, 0]
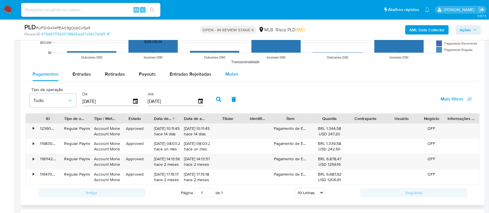
click at [229, 77] on div "Mulan" at bounding box center [231, 74] width 13 height 14
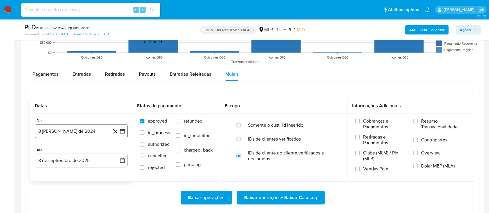
click at [121, 131] on icon "button" at bounding box center [122, 131] width 6 height 6
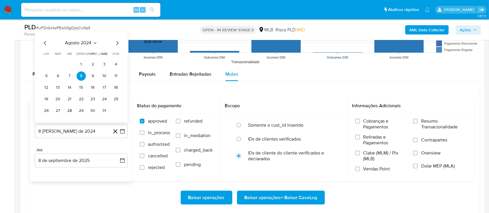
click at [94, 43] on icon "Seleccionar mes y año" at bounding box center [95, 43] width 5 height 5
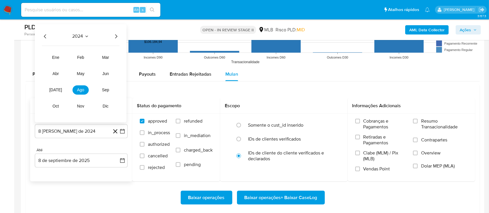
click at [117, 37] on icon "Año siguiente" at bounding box center [116, 36] width 2 height 4
click at [54, 90] on span "[DATE]" at bounding box center [55, 90] width 13 height 5
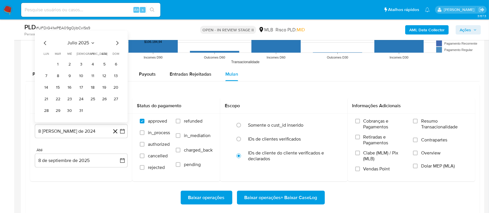
click at [60, 65] on button "1" at bounding box center [57, 64] width 9 height 9
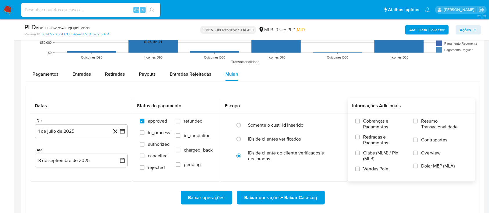
click at [429, 126] on span "Resumo Transacionalidade" at bounding box center [444, 124] width 46 height 12
click at [418, 124] on input "Resumo Transacionalidade" at bounding box center [415, 121] width 5 height 5
click at [290, 198] on span "Baixar operações + Baixar CaseLog" at bounding box center [280, 197] width 73 height 13
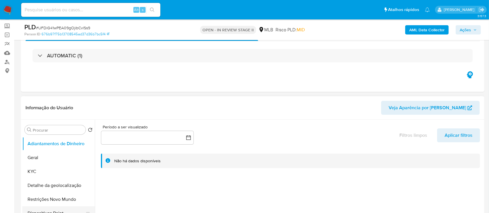
scroll to position [77, 0]
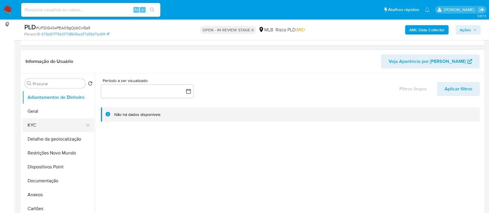
click at [37, 126] on button "KYC" at bounding box center [56, 125] width 68 height 14
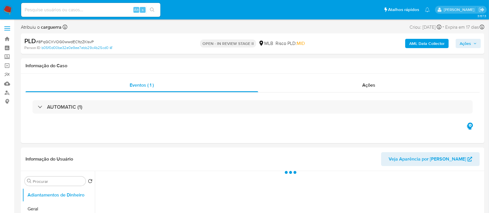
select select "10"
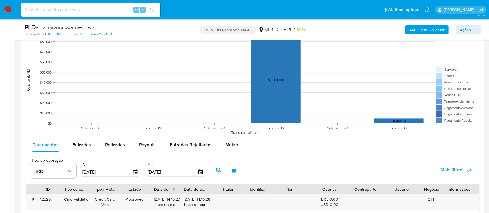
scroll to position [541, 0]
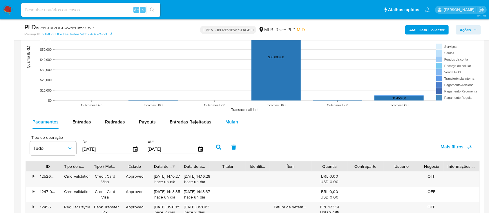
click at [229, 124] on span "Mulan" at bounding box center [231, 122] width 13 height 7
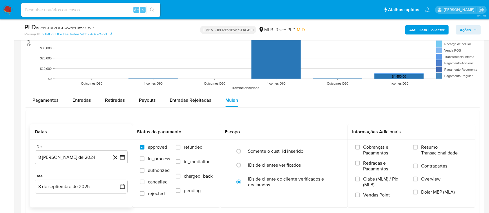
scroll to position [580, 0]
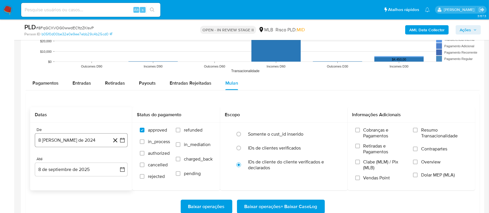
click at [121, 140] on icon "button" at bounding box center [122, 140] width 6 height 6
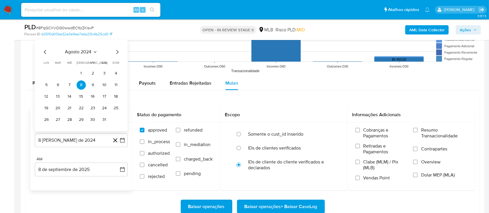
click at [81, 52] on span "agosto 2024" at bounding box center [78, 52] width 26 height 6
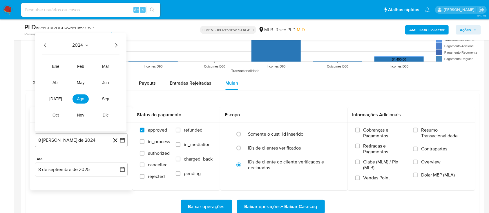
drag, startPoint x: 115, startPoint y: 42, endPoint x: 114, endPoint y: 45, distance: 3.2
click at [115, 43] on icon "Año siguiente" at bounding box center [116, 45] width 7 height 7
click at [57, 98] on span "[DATE]" at bounding box center [55, 99] width 13 height 5
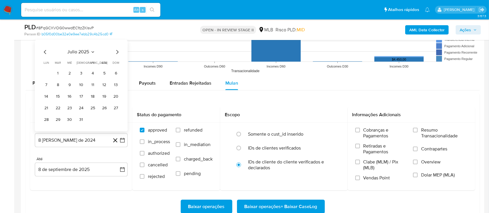
click at [56, 75] on button "1" at bounding box center [57, 73] width 9 height 9
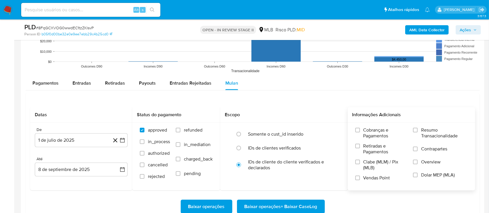
click at [435, 135] on span "Resumo Transacionalidade" at bounding box center [444, 133] width 46 height 12
click at [418, 133] on input "Resumo Transacionalidade" at bounding box center [415, 130] width 5 height 5
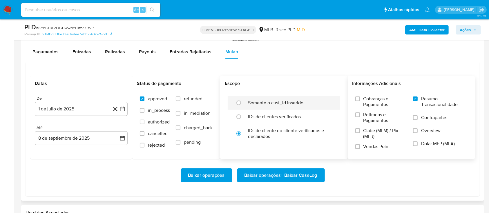
scroll to position [619, 0]
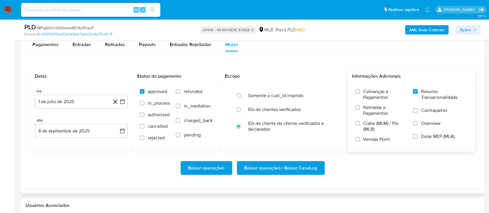
click at [273, 164] on span "Baixar operações + Baixar CaseLog" at bounding box center [280, 168] width 73 height 13
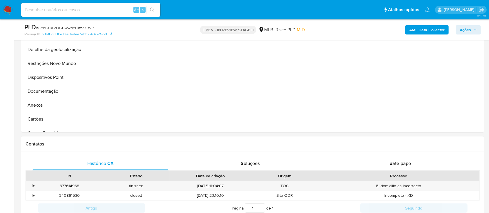
scroll to position [77, 0]
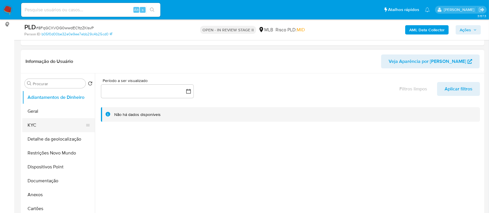
click at [31, 124] on button "KYC" at bounding box center [56, 125] width 68 height 14
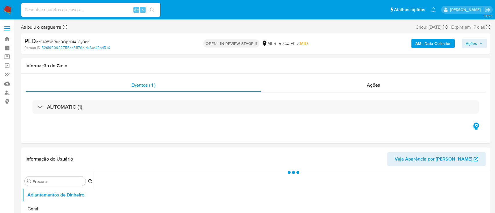
select select "10"
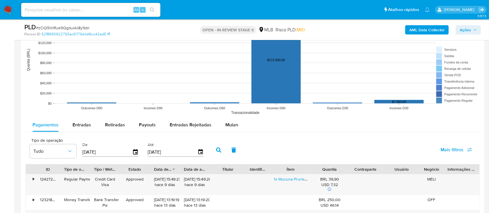
scroll to position [580, 0]
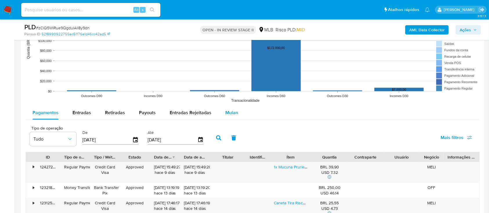
click at [231, 113] on span "Mulan" at bounding box center [231, 112] width 13 height 7
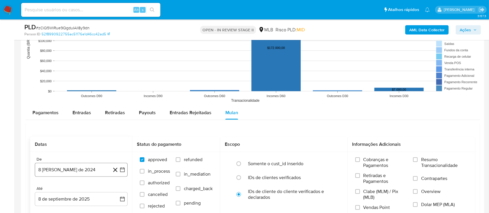
click at [121, 167] on icon "button" at bounding box center [122, 170] width 6 height 6
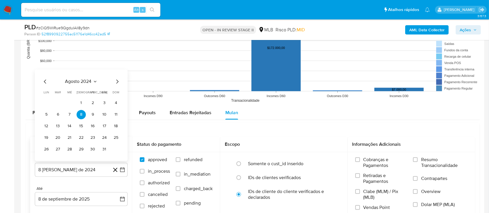
click at [94, 79] on icon "Seleccionar mes y año" at bounding box center [95, 81] width 5 height 5
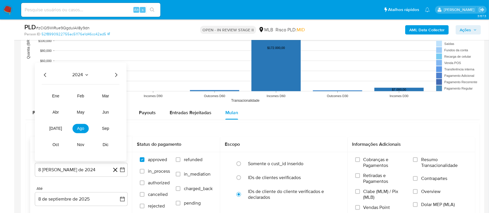
click at [119, 73] on icon "Año siguiente" at bounding box center [116, 74] width 7 height 7
click at [57, 130] on span "[DATE]" at bounding box center [55, 128] width 13 height 5
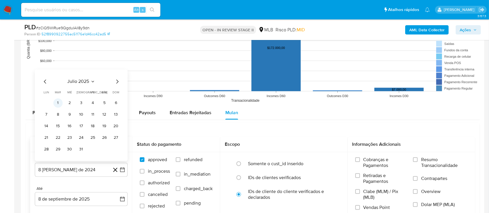
click at [56, 102] on button "1" at bounding box center [57, 102] width 9 height 9
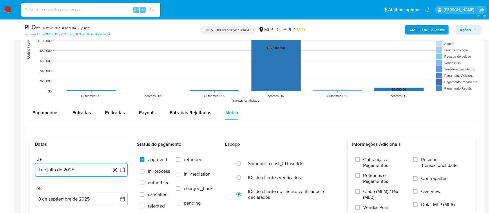
drag, startPoint x: 416, startPoint y: 159, endPoint x: 408, endPoint y: 164, distance: 9.4
click at [414, 160] on input "Resumo Transacionalidade" at bounding box center [415, 159] width 5 height 5
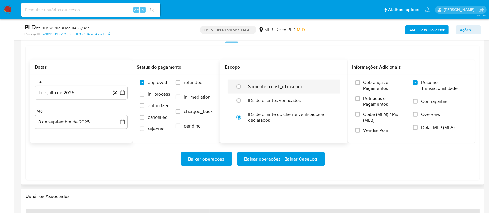
scroll to position [696, 0]
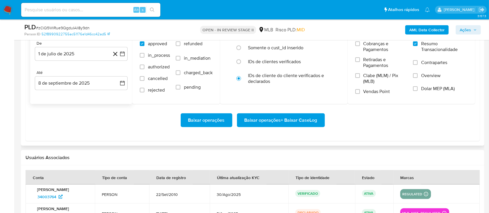
click at [269, 122] on span "Baixar operações + Baixar CaseLog" at bounding box center [280, 120] width 73 height 13
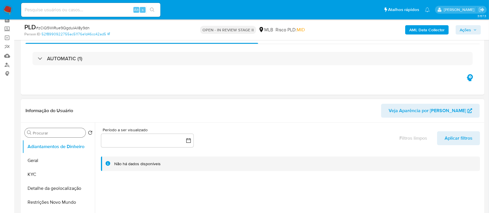
scroll to position [77, 0]
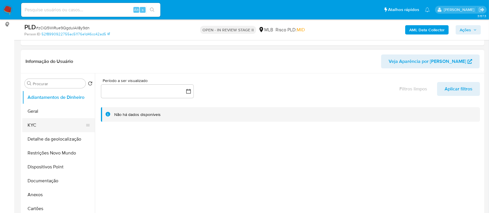
drag, startPoint x: 38, startPoint y: 127, endPoint x: 68, endPoint y: 122, distance: 29.9
click at [39, 127] on button "KYC" at bounding box center [56, 125] width 68 height 14
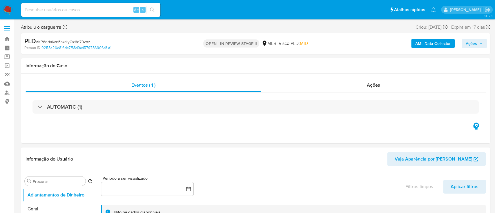
select select "10"
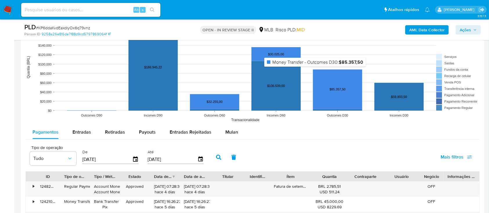
scroll to position [580, 0]
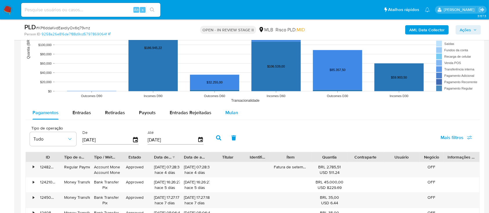
click at [228, 115] on span "Mulan" at bounding box center [231, 112] width 13 height 7
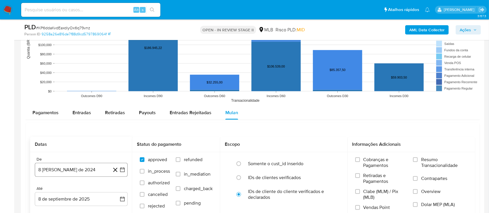
click at [122, 169] on icon "button" at bounding box center [122, 170] width 6 height 6
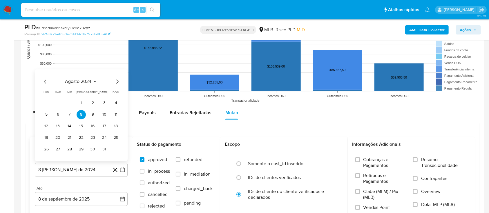
click at [95, 82] on icon "Seleccionar mes y año" at bounding box center [95, 81] width 5 height 5
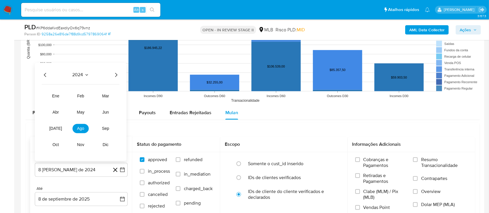
click at [114, 75] on icon "Año siguiente" at bounding box center [116, 74] width 7 height 7
click at [56, 130] on span "[DATE]" at bounding box center [55, 128] width 13 height 5
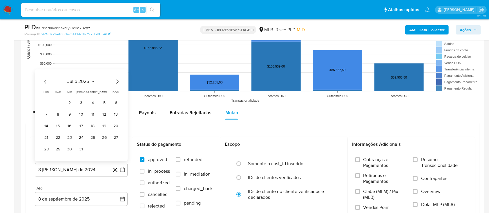
drag, startPoint x: 60, startPoint y: 103, endPoint x: 116, endPoint y: 106, distance: 56.3
click at [60, 104] on button "1" at bounding box center [57, 102] width 9 height 9
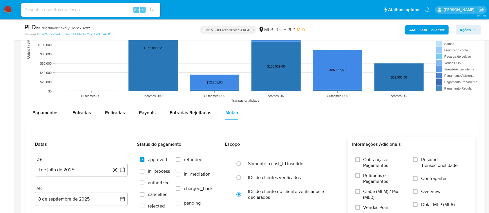
click at [433, 160] on span "Resumo Transacionalidade" at bounding box center [444, 163] width 46 height 12
click at [418, 160] on input "Resumo Transacionalidade" at bounding box center [415, 159] width 5 height 5
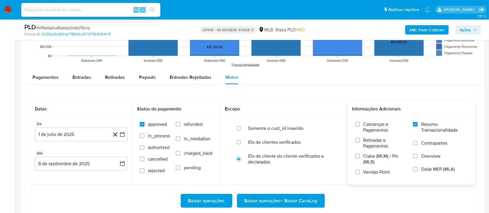
scroll to position [657, 0]
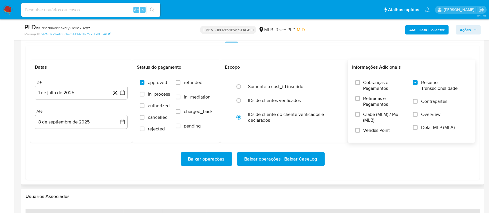
click at [294, 157] on span "Baixar operações + Baixar CaseLog" at bounding box center [280, 159] width 73 height 13
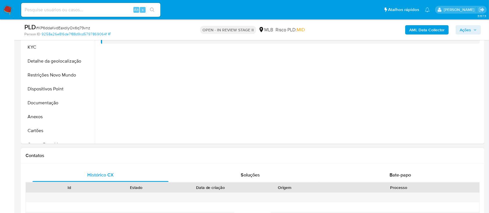
scroll to position [39, 0]
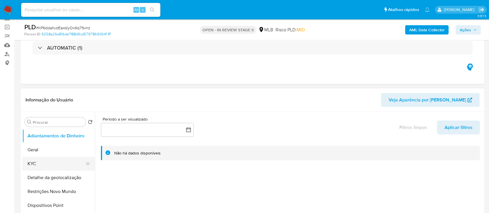
click at [40, 164] on button "KYC" at bounding box center [56, 164] width 68 height 14
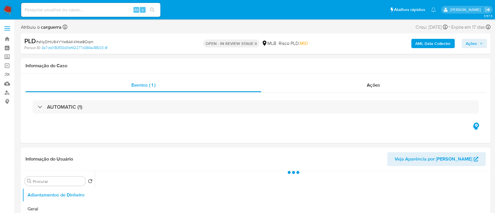
select select "10"
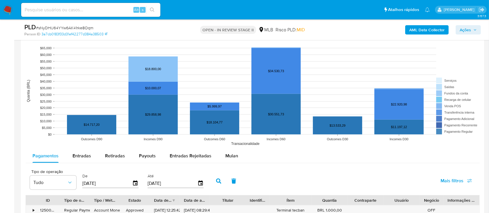
scroll to position [541, 0]
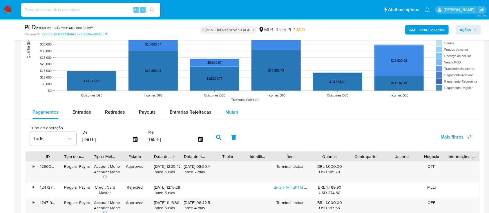
click at [225, 110] on span "Mulan" at bounding box center [231, 112] width 13 height 7
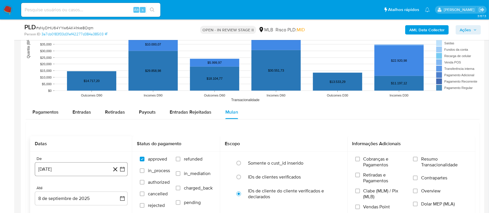
click at [123, 169] on icon "button" at bounding box center [122, 169] width 6 height 6
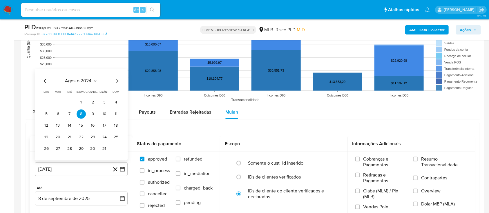
click at [94, 78] on div "agosto 2024" at bounding box center [81, 81] width 79 height 7
click at [93, 82] on icon "Seleccionar mes y año" at bounding box center [95, 81] width 5 height 5
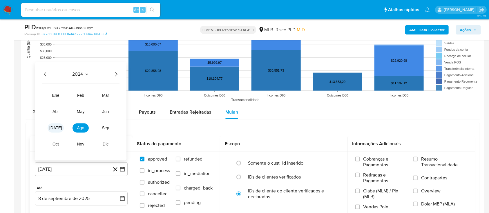
click at [55, 131] on button "[DATE]" at bounding box center [56, 128] width 16 height 9
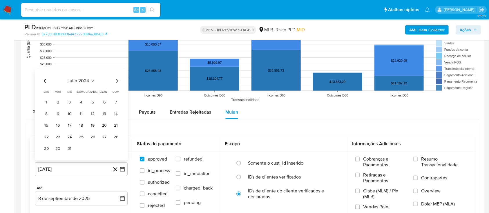
click at [45, 101] on button "1" at bounding box center [46, 102] width 9 height 9
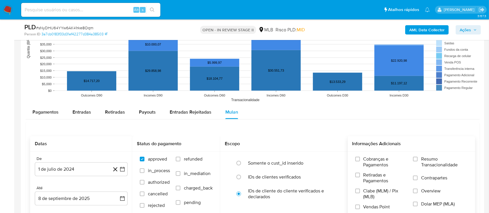
click at [420, 157] on label "Resumo Transacionalidade" at bounding box center [440, 165] width 55 height 19
click at [418, 157] on input "Resumo Transacionalidade" at bounding box center [415, 159] width 5 height 5
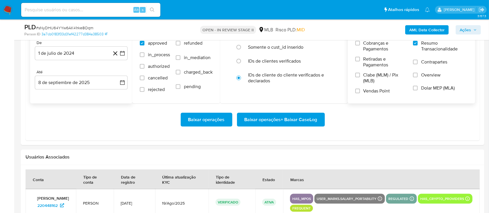
scroll to position [696, 0]
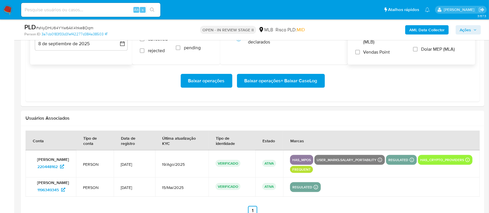
click at [305, 84] on span "Baixar operações + Baixar CaseLog" at bounding box center [280, 81] width 73 height 13
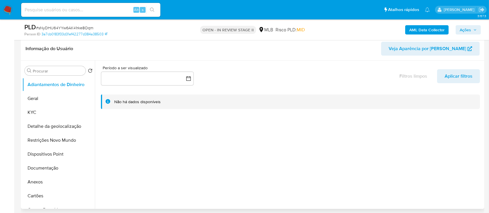
scroll to position [77, 0]
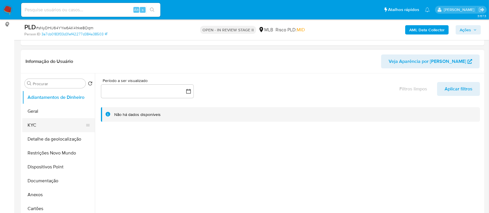
click at [33, 125] on button "KYC" at bounding box center [56, 125] width 68 height 14
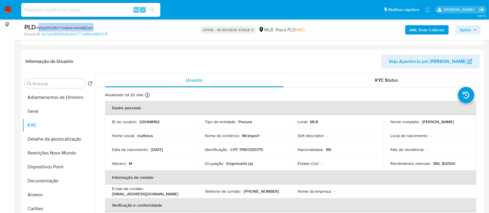
drag, startPoint x: 101, startPoint y: 28, endPoint x: 44, endPoint y: 28, distance: 57.4
click at [39, 28] on div "PLD # sNyDHIJ64YYw6AK41rke8Oqm" at bounding box center [99, 27] width 150 height 9
copy span "sNyDHIJ64YYw6AK41rke8Oqm"
click at [35, 110] on button "Geral" at bounding box center [56, 111] width 68 height 14
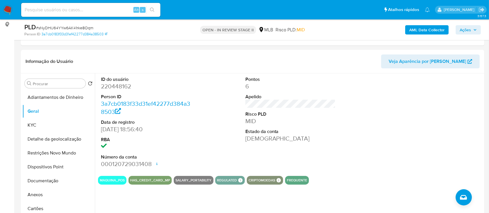
drag, startPoint x: 435, startPoint y: 101, endPoint x: 287, endPoint y: 30, distance: 164.3
click at [425, 100] on div at bounding box center [435, 122] width 96 height 98
click at [41, 126] on button "KYC" at bounding box center [56, 125] width 68 height 14
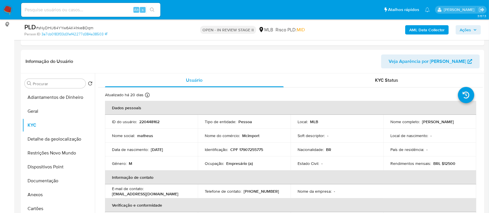
scroll to position [39, 0]
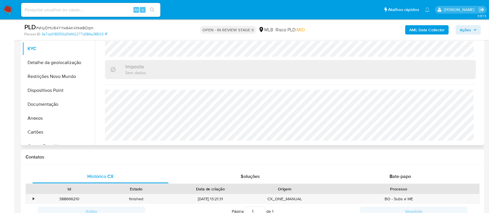
scroll to position [155, 0]
click at [51, 61] on button "Detalhe da geolocalização" at bounding box center [56, 62] width 68 height 14
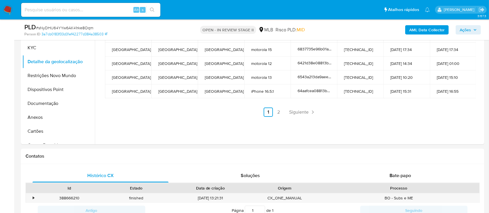
scroll to position [116, 0]
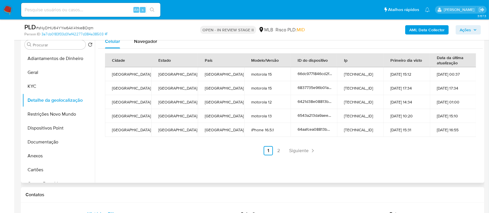
click at [191, 173] on div "Celular Navegador Cidade Estado País Modelo/Versão ID do dispositivo Ip Primeir…" at bounding box center [289, 109] width 388 height 148
click at [278, 150] on link "2" at bounding box center [278, 150] width 9 height 9
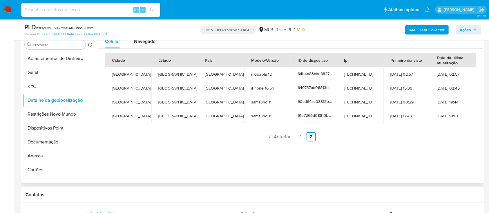
click at [374, 148] on div "Celular Navegador Cidade Estado País Modelo/Versão ID do dispositivo Ip Primeir…" at bounding box center [289, 109] width 388 height 148
click at [40, 110] on button "Restrições Novo Mundo" at bounding box center [56, 114] width 68 height 14
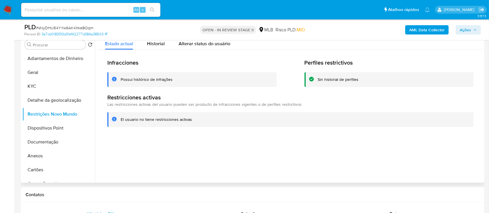
click at [429, 161] on div at bounding box center [289, 109] width 388 height 148
click at [35, 128] on button "Dispositivos Point" at bounding box center [56, 128] width 68 height 14
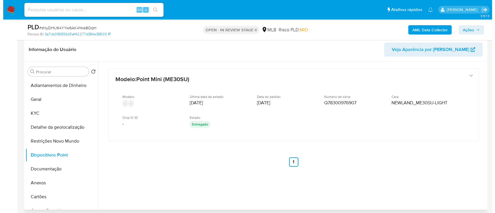
scroll to position [77, 0]
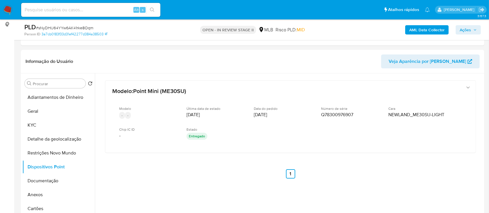
drag, startPoint x: 413, startPoint y: 178, endPoint x: 285, endPoint y: 36, distance: 191.4
click at [413, 178] on div "Modelo : Point Mini (ME30SU) Modelo - - Última data de estado 13/05/2021 Data d…" at bounding box center [290, 137] width 385 height 128
click at [432, 29] on b "AML Data Collector" at bounding box center [426, 29] width 35 height 9
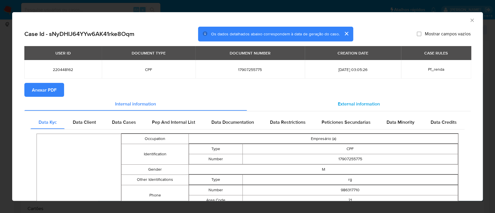
click at [356, 104] on span "External information" at bounding box center [359, 103] width 42 height 7
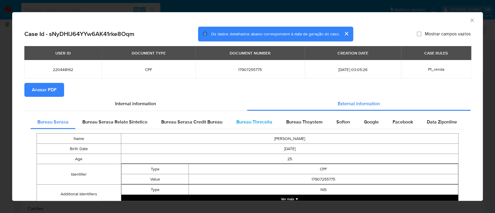
click at [252, 119] on span "Bureau Threceita" at bounding box center [254, 122] width 36 height 7
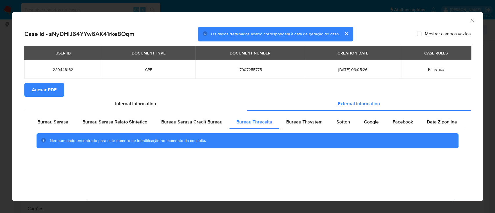
click at [285, 180] on div "AML Data Collector Case Id - sNyDHIJ64YYw6AK41rke8Oqm Os dados detalhados abaix…" at bounding box center [247, 106] width 471 height 189
click at [286, 122] on span "Bureau Thsystem" at bounding box center [304, 122] width 36 height 7
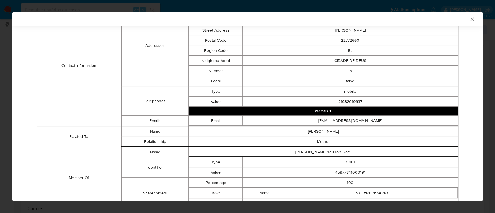
scroll to position [226, 0]
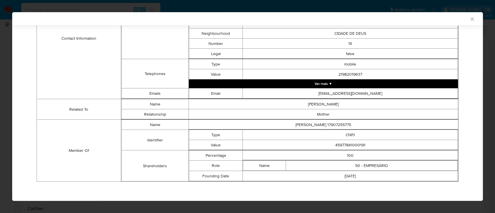
click at [393, 19] on div "AML Data Collector" at bounding box center [242, 18] width 453 height 5
drag, startPoint x: 367, startPoint y: 143, endPoint x: 318, endPoint y: 141, distance: 48.7
click at [318, 141] on td "45977841000191" at bounding box center [350, 145] width 215 height 10
copy td "45977841000191"
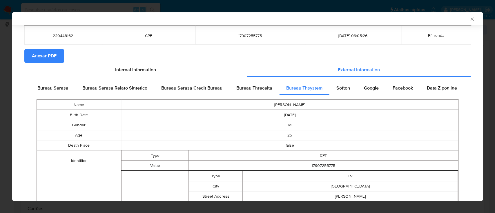
scroll to position [0, 0]
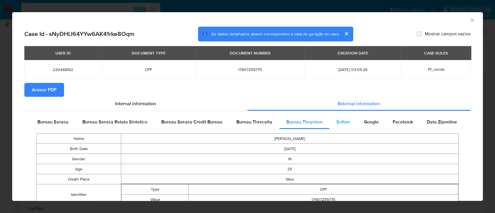
click at [345, 122] on span "Softon" at bounding box center [343, 122] width 14 height 7
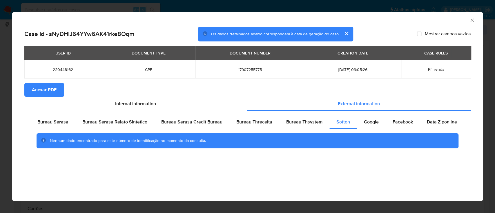
click at [365, 182] on div "AML Data Collector Case Id - sNyDHIJ64YYw6AK41rke8Oqm Os dados detalhados abaix…" at bounding box center [247, 106] width 471 height 189
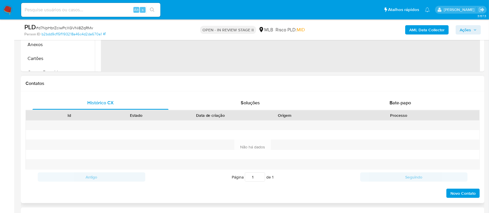
select select "10"
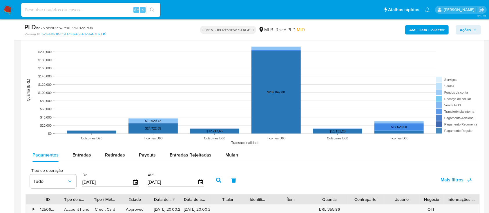
scroll to position [580, 0]
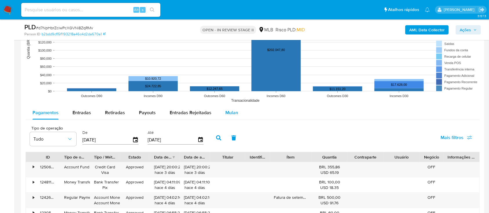
click at [228, 110] on span "Mulan" at bounding box center [231, 112] width 13 height 7
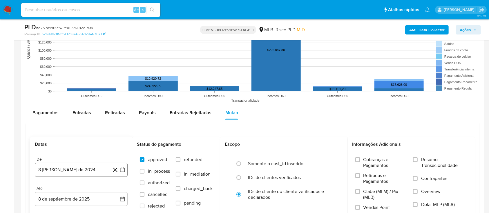
click at [122, 169] on icon "button" at bounding box center [122, 170] width 6 height 6
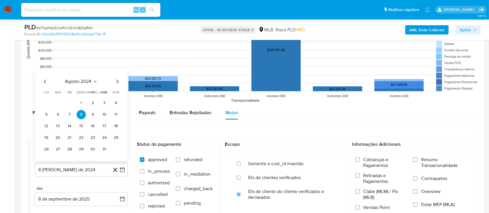
click at [95, 80] on icon "Seleccionar mes y año" at bounding box center [95, 81] width 5 height 5
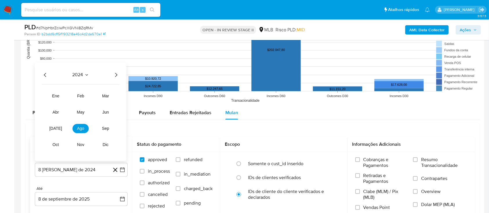
click at [118, 74] on icon "Año siguiente" at bounding box center [116, 74] width 7 height 7
click at [57, 130] on span "jul" at bounding box center [55, 128] width 13 height 5
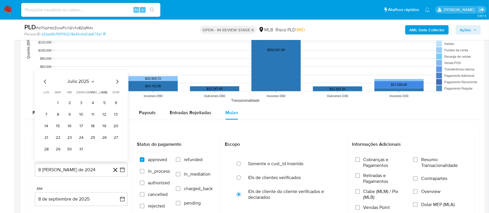
click at [59, 101] on button "1" at bounding box center [57, 102] width 9 height 9
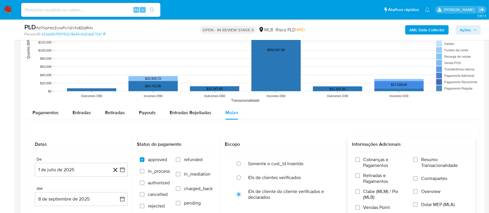
click at [418, 161] on label "Resumo Transacionalidade" at bounding box center [440, 166] width 55 height 19
click at [418, 161] on input "Resumo Transacionalidade" at bounding box center [415, 159] width 5 height 5
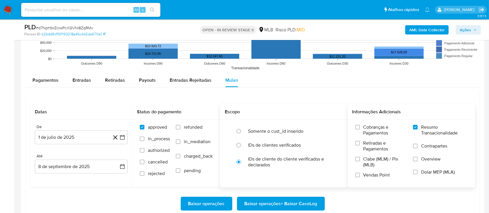
scroll to position [657, 0]
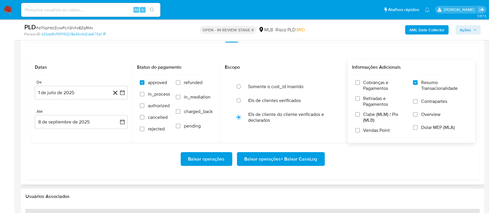
click at [248, 159] on span "Baixar operações + Baixar CaseLog" at bounding box center [280, 159] width 73 height 13
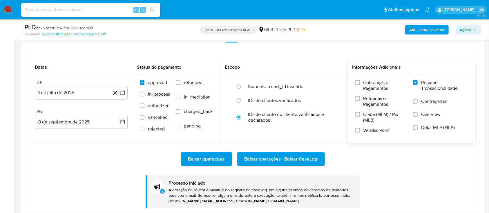
click at [459, 175] on div "Baixar operações Baixar operações + Baixar CaseLog Processo iniciado A geração …" at bounding box center [252, 176] width 445 height 66
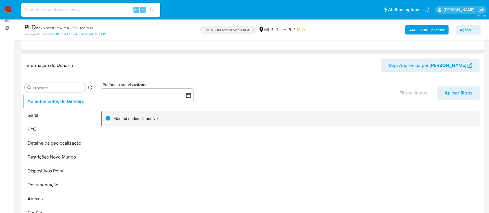
scroll to position [77, 0]
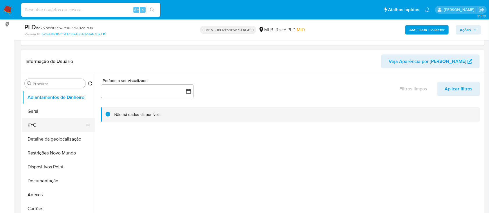
click at [32, 125] on button "KYC" at bounding box center [56, 125] width 68 height 14
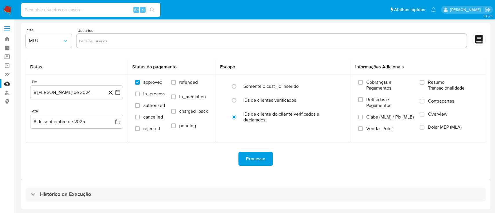
drag, startPoint x: 64, startPoint y: 195, endPoint x: 79, endPoint y: 184, distance: 18.4
click at [64, 195] on h3 "Histórico de Execução" at bounding box center [65, 194] width 51 height 7
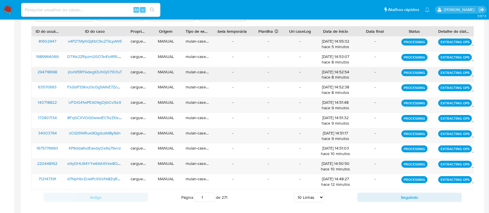
scroll to position [219, 0]
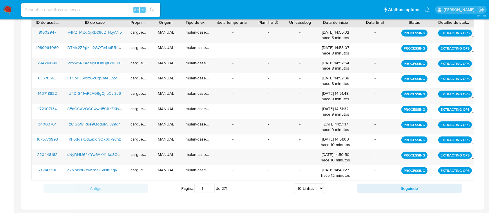
click at [319, 188] on select "5 Linhas 10 Linhas 20 Linhas 25 Linhas 50 Linhas 100 Linhas" at bounding box center [309, 189] width 30 height 10
select select "20"
click at [294, 184] on select "5 Linhas 10 Linhas 20 Linhas 25 Linhas 50 Linhas 100 Linhas" at bounding box center [309, 189] width 30 height 10
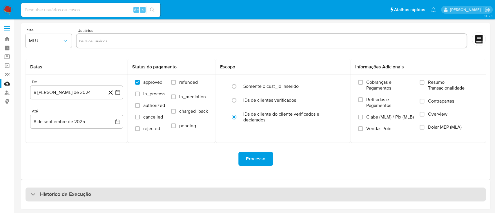
drag, startPoint x: 31, startPoint y: 194, endPoint x: 46, endPoint y: 190, distance: 15.5
click at [31, 195] on div "Histórico de Execução" at bounding box center [61, 194] width 60 height 7
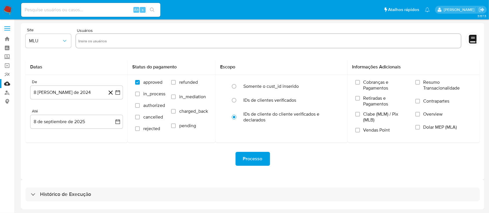
select select "10"
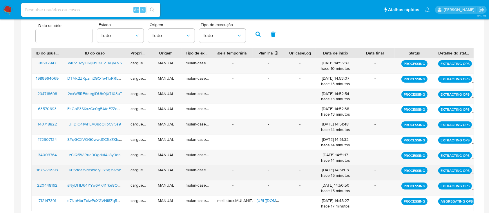
scroll to position [219, 0]
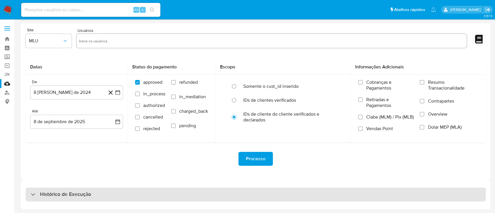
click at [49, 195] on h3 "Histórico de Execução" at bounding box center [65, 194] width 51 height 7
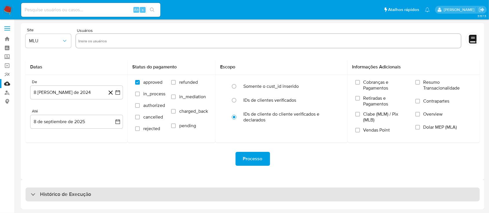
select select "10"
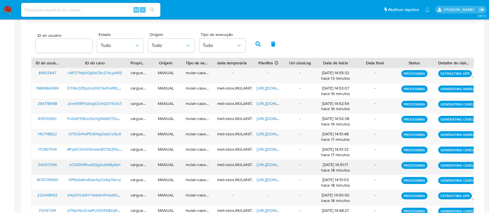
scroll to position [103, 0]
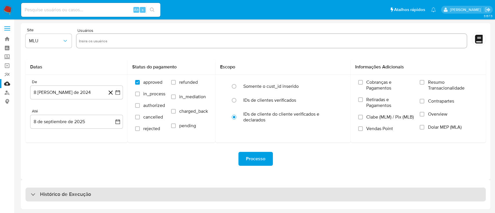
click at [36, 193] on div "Histórico de Execução" at bounding box center [61, 194] width 60 height 7
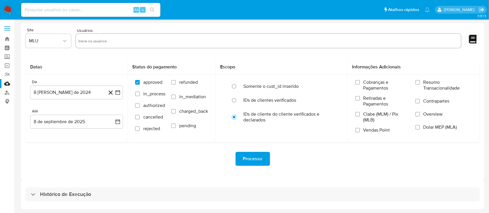
select select "10"
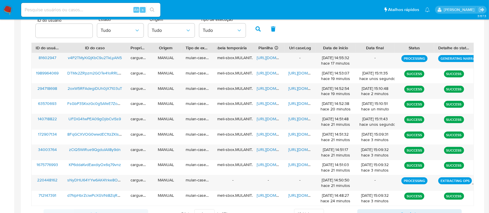
scroll to position [219, 0]
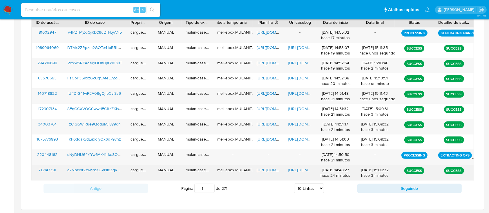
click at [266, 168] on span "[URL][DOMAIN_NAME]" at bounding box center [277, 170] width 40 height 6
click at [301, 169] on span "[URL][DOMAIN_NAME]" at bounding box center [308, 170] width 40 height 6
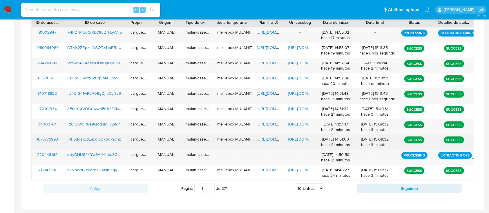
click at [271, 138] on span "[URL][DOMAIN_NAME]" at bounding box center [277, 139] width 40 height 6
click at [300, 138] on span "[URL][DOMAIN_NAME]" at bounding box center [308, 139] width 40 height 6
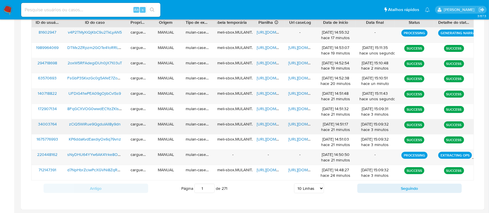
click at [264, 123] on span "[URL][DOMAIN_NAME]" at bounding box center [277, 124] width 40 height 6
click at [298, 122] on span "[URL][DOMAIN_NAME]" at bounding box center [308, 124] width 40 height 6
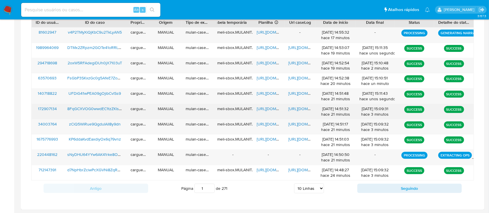
click at [267, 106] on span "[URL][DOMAIN_NAME]" at bounding box center [277, 109] width 40 height 6
click at [302, 107] on span "[URL][DOMAIN_NAME]" at bounding box center [308, 109] width 40 height 6
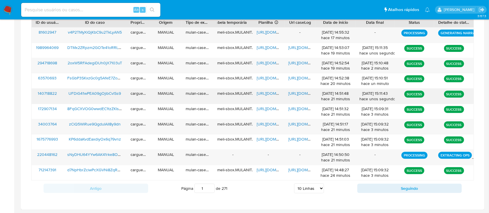
click at [274, 92] on span "[URL][DOMAIN_NAME]" at bounding box center [277, 93] width 40 height 6
click at [296, 93] on span "[URL][DOMAIN_NAME]" at bounding box center [308, 93] width 40 height 6
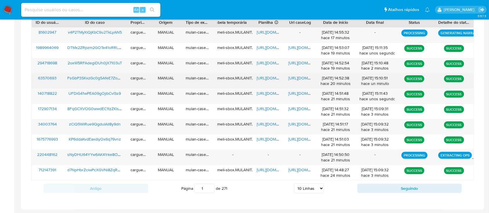
click at [267, 76] on span "[URL][DOMAIN_NAME]" at bounding box center [277, 78] width 40 height 6
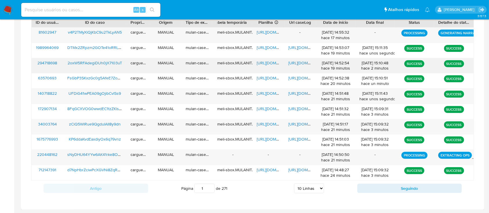
click at [301, 61] on span "[URL][DOMAIN_NAME]" at bounding box center [308, 63] width 40 height 6
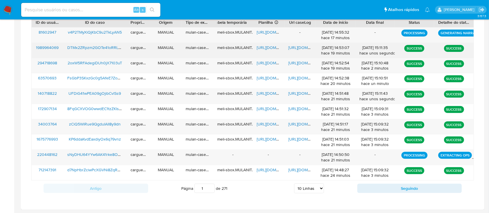
click at [267, 45] on span "[URL][DOMAIN_NAME]" at bounding box center [277, 48] width 40 height 6
click at [298, 47] on span "[URL][DOMAIN_NAME]" at bounding box center [308, 48] width 40 height 6
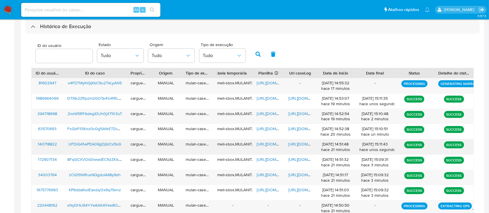
scroll to position [180, 0]
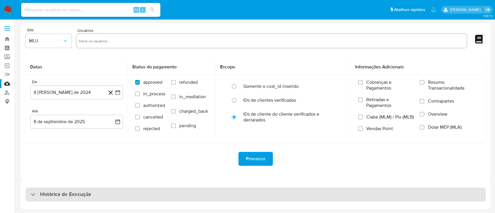
click at [34, 193] on div "Histórico de Execução" at bounding box center [61, 194] width 60 height 7
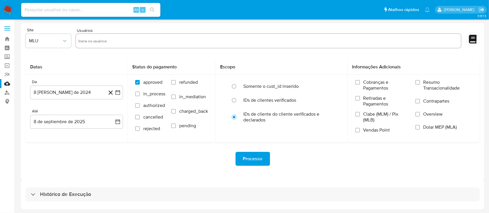
select select "10"
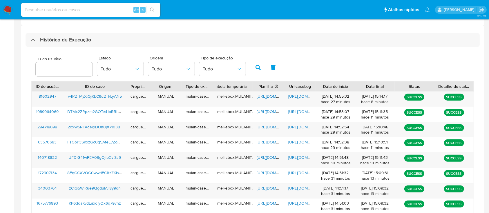
scroll to position [219, 0]
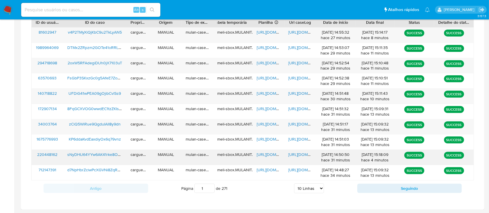
click at [267, 153] on span "[URL][DOMAIN_NAME]" at bounding box center [277, 155] width 40 height 6
click at [296, 152] on span "[URL][DOMAIN_NAME]" at bounding box center [308, 155] width 40 height 6
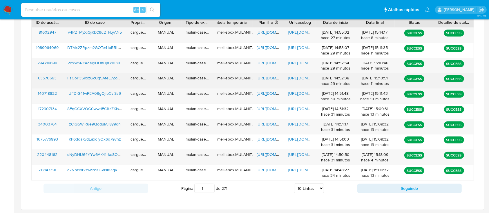
click at [264, 77] on span "[URL][DOMAIN_NAME]" at bounding box center [277, 78] width 40 height 6
click at [296, 78] on span "[URL][DOMAIN_NAME]" at bounding box center [308, 78] width 40 height 6
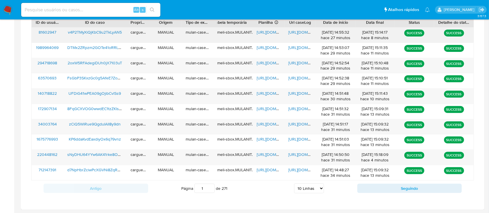
click at [264, 30] on span "[URL][DOMAIN_NAME]" at bounding box center [277, 32] width 40 height 6
click at [300, 31] on span "[URL][DOMAIN_NAME]" at bounding box center [308, 32] width 40 height 6
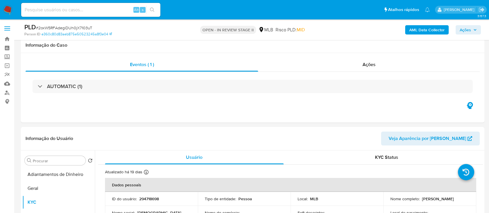
scroll to position [77, 0]
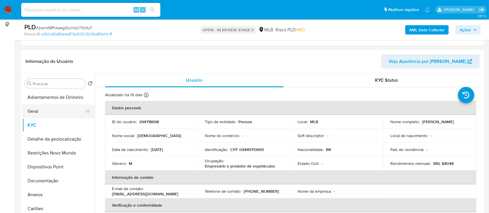
click at [48, 109] on button "Geral" at bounding box center [56, 111] width 68 height 14
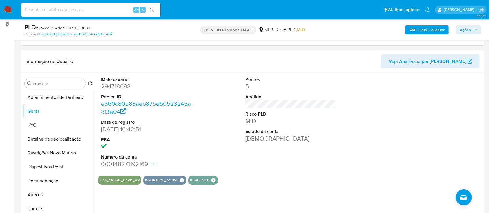
drag, startPoint x: 394, startPoint y: 116, endPoint x: 325, endPoint y: 61, distance: 88.4
click at [393, 116] on div at bounding box center [435, 122] width 96 height 98
click at [46, 129] on button "KYC" at bounding box center [56, 125] width 68 height 14
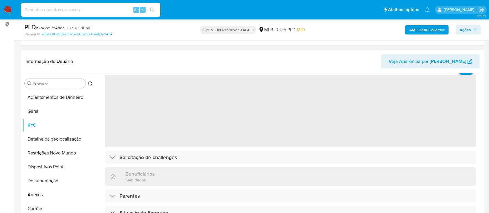
scroll to position [39, 0]
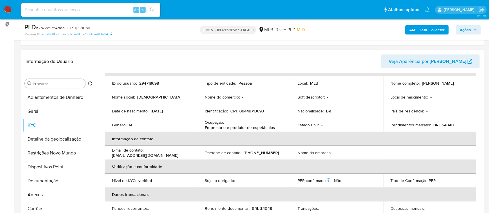
click at [353, 63] on header "Informação do Usuário Veja Aparência por [PERSON_NAME]" at bounding box center [253, 62] width 454 height 14
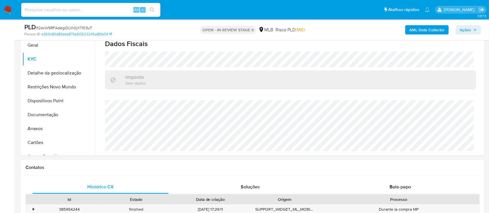
scroll to position [155, 0]
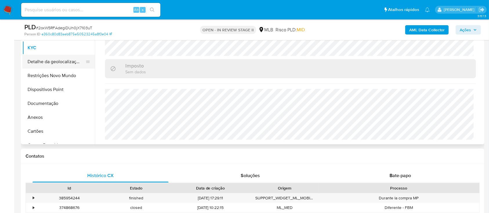
click at [45, 61] on button "Detalhe da geolocalização" at bounding box center [56, 62] width 68 height 14
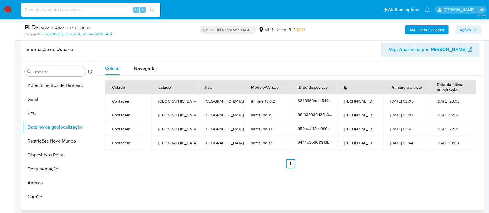
scroll to position [77, 0]
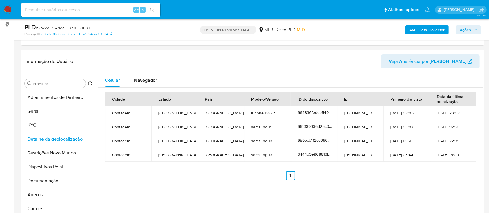
click at [374, 30] on div "AML Data Collector Ações" at bounding box center [405, 30] width 151 height 14
click at [60, 151] on button "Restrições Novo Mundo" at bounding box center [56, 153] width 68 height 14
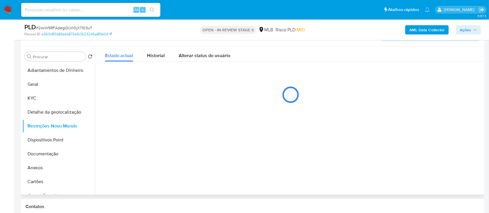
scroll to position [116, 0]
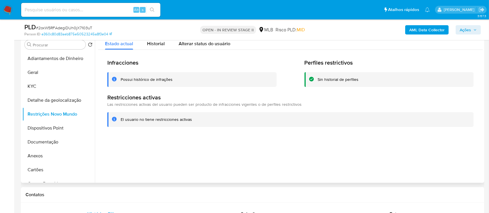
drag, startPoint x: 365, startPoint y: 136, endPoint x: 362, endPoint y: 129, distance: 7.5
click at [365, 135] on div "Infracciones Possui histórico de infrações Perfiles restrictivos Sin historial …" at bounding box center [290, 93] width 385 height 86
click at [48, 130] on button "Dispositivos Point" at bounding box center [56, 128] width 68 height 14
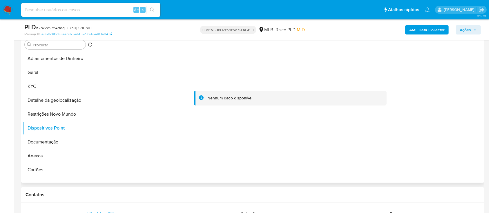
drag, startPoint x: 373, startPoint y: 147, endPoint x: 289, endPoint y: 50, distance: 128.1
click at [371, 145] on div at bounding box center [290, 99] width 385 height 128
click at [427, 28] on b "AML Data Collector" at bounding box center [426, 29] width 35 height 9
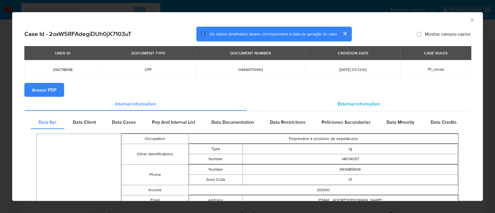
click at [373, 105] on span "External information" at bounding box center [359, 103] width 42 height 7
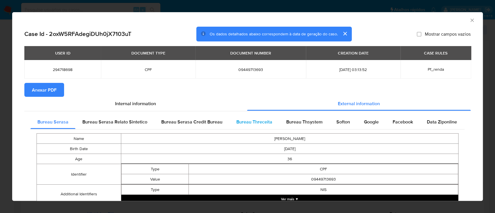
click at [248, 117] on div "Bureau Threceita" at bounding box center [254, 122] width 50 height 14
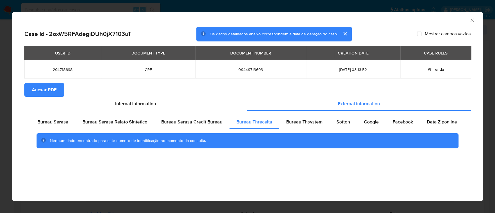
click at [418, 14] on div "AML Data Collector" at bounding box center [247, 19] width 471 height 14
click at [298, 117] on div "Bureau Thsystem" at bounding box center [304, 122] width 50 height 14
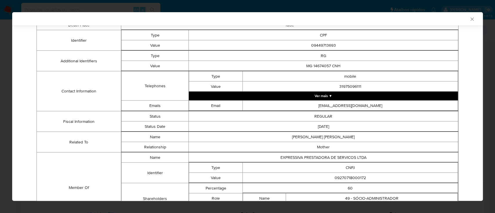
scroll to position [195, 0]
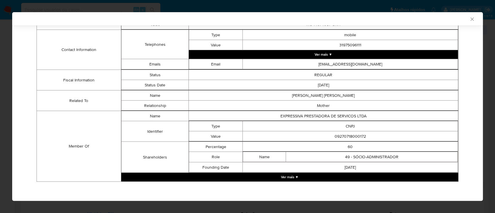
click at [295, 176] on button "Ver mais ▼" at bounding box center [289, 177] width 337 height 9
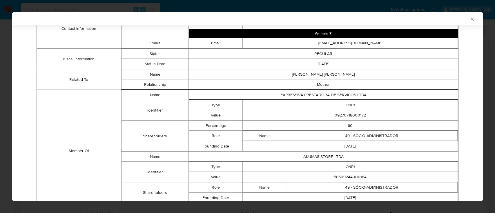
scroll to position [233, 0]
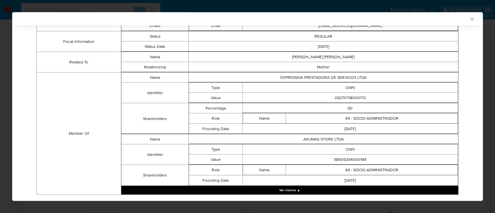
click at [408, 18] on div "AML Data Collector" at bounding box center [242, 18] width 453 height 5
drag, startPoint x: 366, startPoint y: 97, endPoint x: 329, endPoint y: 100, distance: 36.9
click at [329, 100] on td "09270718000172" at bounding box center [350, 98] width 215 height 10
copy td "09270718000172"
drag, startPoint x: 369, startPoint y: 161, endPoint x: 323, endPoint y: 157, distance: 46.6
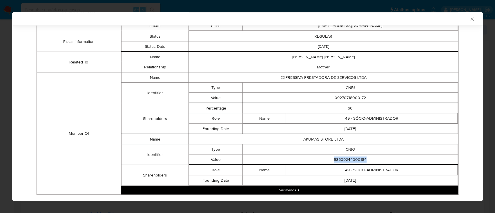
click at [323, 156] on td "58509244000184" at bounding box center [350, 160] width 215 height 10
copy td "58509244000184"
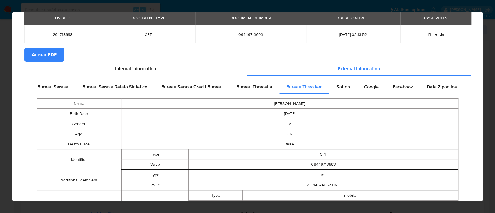
scroll to position [0, 0]
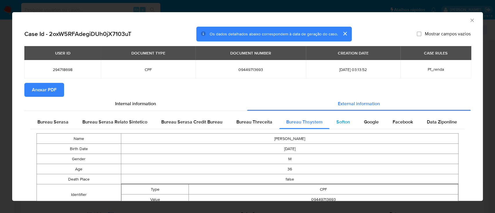
click at [340, 122] on span "Softon" at bounding box center [343, 122] width 14 height 7
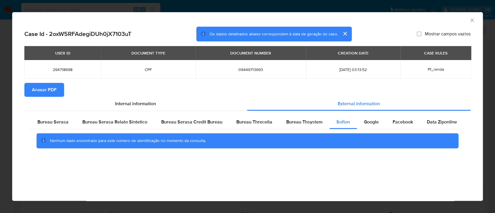
click at [410, 23] on div "AML Data Collector" at bounding box center [247, 19] width 471 height 14
click at [371, 124] on span "Google" at bounding box center [371, 122] width 15 height 7
drag, startPoint x: 414, startPoint y: 19, endPoint x: 323, endPoint y: 1, distance: 92.0
click at [411, 19] on div "AML Data Collector" at bounding box center [242, 19] width 453 height 6
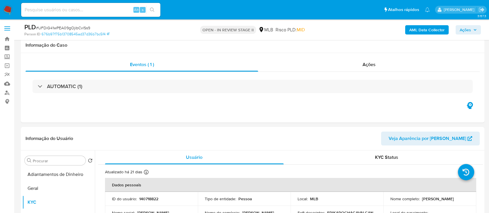
scroll to position [77, 0]
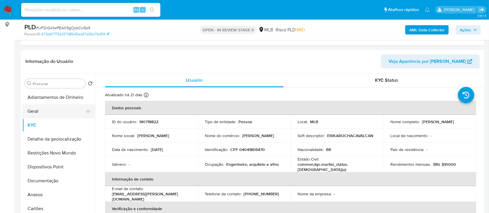
click at [30, 106] on button "Geral" at bounding box center [56, 111] width 68 height 14
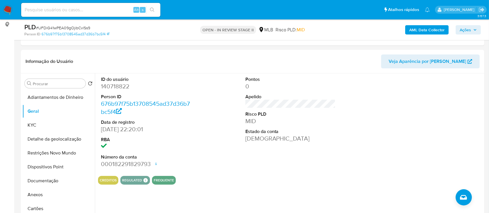
drag, startPoint x: 441, startPoint y: 93, endPoint x: 375, endPoint y: 25, distance: 93.9
click at [440, 93] on div at bounding box center [435, 122] width 96 height 98
click at [36, 124] on button "KYC" at bounding box center [56, 125] width 68 height 14
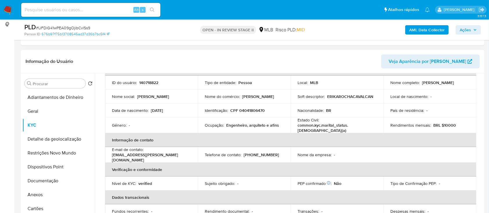
scroll to position [40, 0]
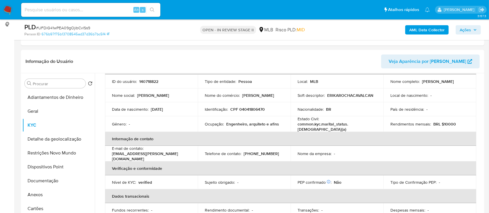
drag, startPoint x: 343, startPoint y: 63, endPoint x: 335, endPoint y: 48, distance: 16.9
click at [343, 63] on header "Informação do Usuário Veja Aparência por [PERSON_NAME]" at bounding box center [253, 62] width 454 height 14
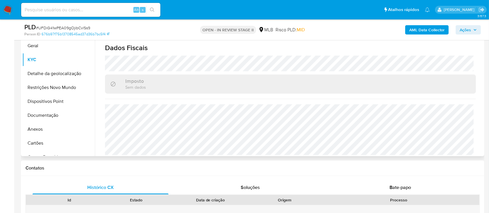
scroll to position [155, 0]
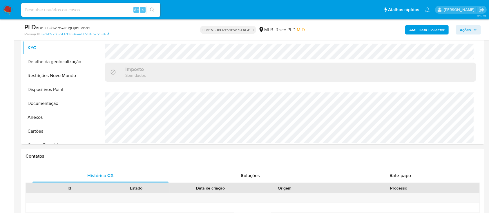
click at [342, 32] on div "AML Data Collector Ações" at bounding box center [405, 30] width 151 height 14
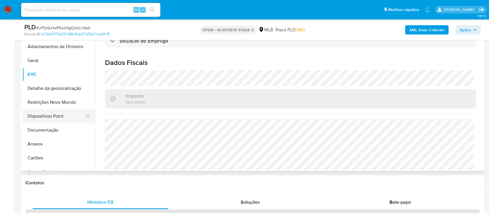
scroll to position [116, 0]
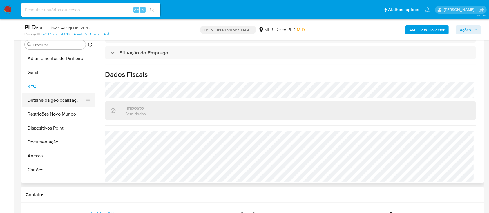
click at [49, 100] on button "Detalhe da geolocalização" at bounding box center [56, 100] width 68 height 14
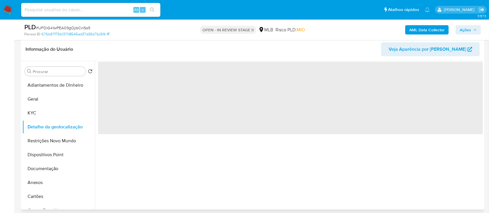
scroll to position [77, 0]
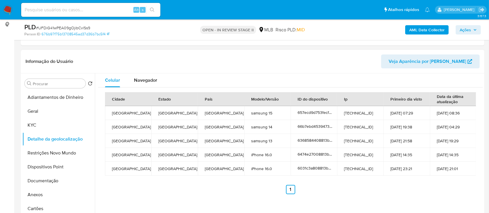
click at [118, 57] on header "Informação do Usuário Veja Aparência por [PERSON_NAME]" at bounding box center [253, 62] width 454 height 14
click at [38, 145] on button "Detalhe da geolocalização" at bounding box center [56, 139] width 68 height 14
click at [38, 150] on button "Restrições Novo Mundo" at bounding box center [56, 153] width 68 height 14
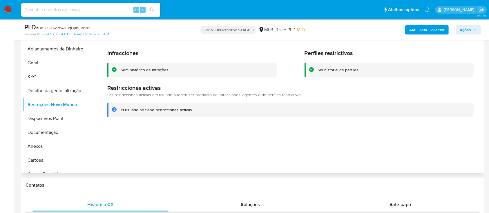
scroll to position [116, 0]
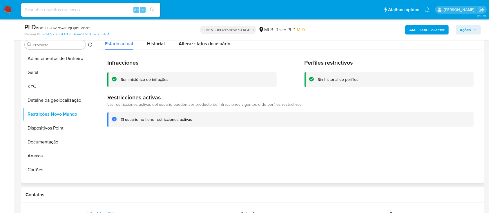
click at [469, 133] on div "Infracciones Sem histórico de infrações Perfiles restrictivos Sin historial de …" at bounding box center [290, 93] width 385 height 86
click at [32, 128] on button "Dispositivos Point" at bounding box center [56, 128] width 68 height 14
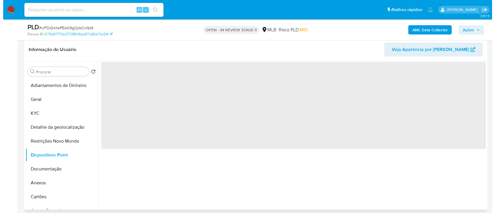
scroll to position [77, 0]
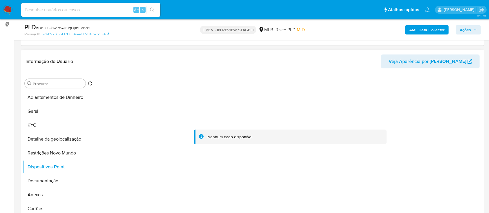
drag, startPoint x: 453, startPoint y: 96, endPoint x: 451, endPoint y: 87, distance: 9.5
click at [453, 96] on div at bounding box center [290, 137] width 385 height 128
click at [425, 29] on b "AML Data Collector" at bounding box center [426, 29] width 35 height 9
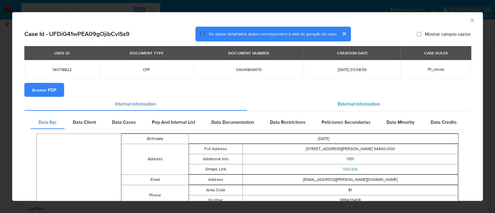
click at [356, 104] on span "External information" at bounding box center [359, 103] width 42 height 7
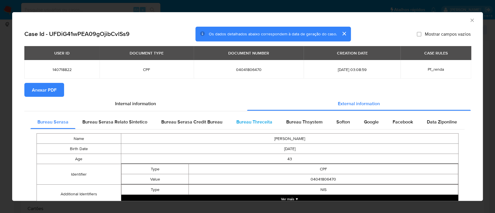
click at [262, 121] on span "Bureau Threceita" at bounding box center [254, 122] width 36 height 7
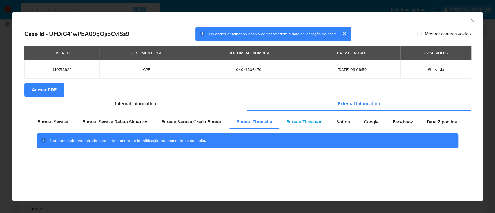
click at [301, 124] on span "Bureau Thsystem" at bounding box center [304, 122] width 36 height 7
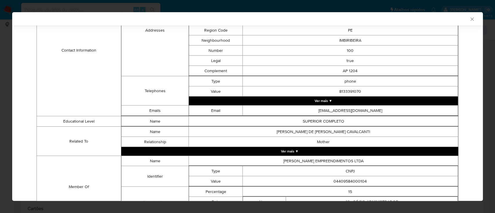
scroll to position [305, 0]
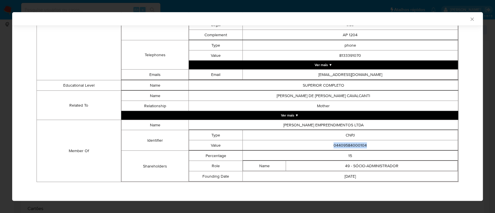
drag, startPoint x: 373, startPoint y: 143, endPoint x: 325, endPoint y: 146, distance: 48.5
click at [325, 145] on td "04409584000104" at bounding box center [350, 145] width 215 height 10
copy td "04409584000104"
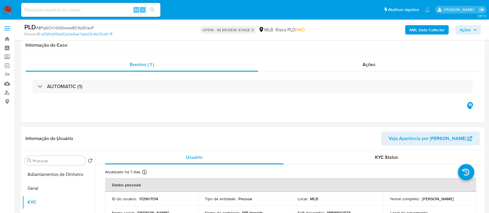
scroll to position [77, 0]
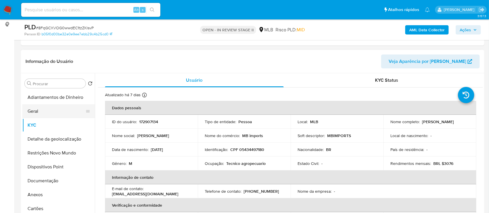
drag, startPoint x: 29, startPoint y: 111, endPoint x: 55, endPoint y: 113, distance: 26.2
click at [30, 111] on button "Geral" at bounding box center [56, 111] width 68 height 14
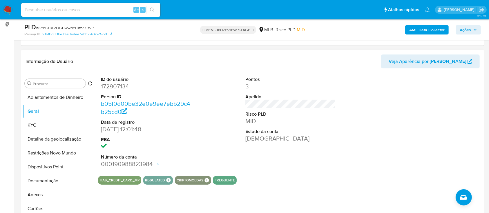
click at [448, 87] on div at bounding box center [435, 122] width 96 height 98
click at [55, 125] on button "KYC" at bounding box center [56, 125] width 68 height 14
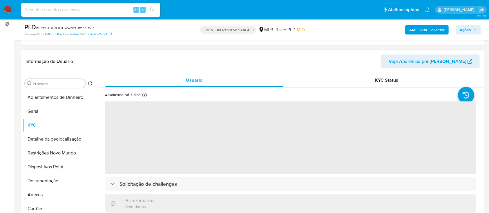
scroll to position [39, 0]
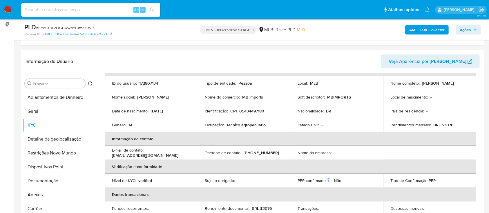
drag, startPoint x: 108, startPoint y: 53, endPoint x: 119, endPoint y: 47, distance: 12.6
click at [108, 54] on div "Informação do Usuário Veja Aparência por [PERSON_NAME]" at bounding box center [252, 61] width 463 height 23
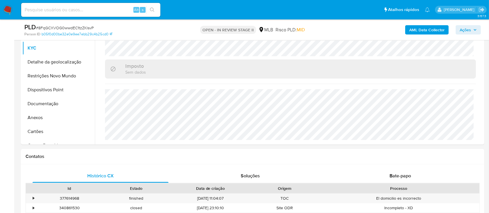
scroll to position [155, 0]
click at [48, 63] on button "Detalhe da geolocalização" at bounding box center [56, 62] width 68 height 14
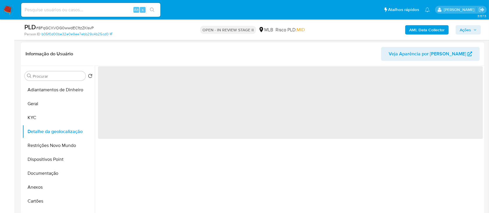
scroll to position [77, 0]
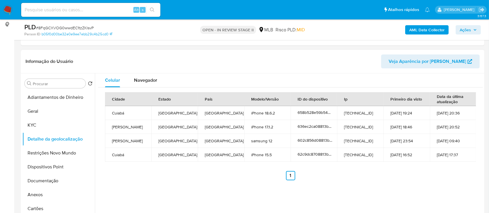
click at [108, 50] on div "Informação do Usuário Veja Aparência por [PERSON_NAME]" at bounding box center [252, 61] width 463 height 23
click at [43, 151] on button "Restrições Novo Mundo" at bounding box center [56, 153] width 68 height 14
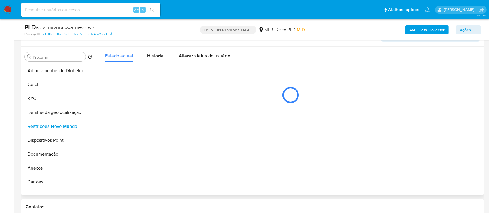
scroll to position [116, 0]
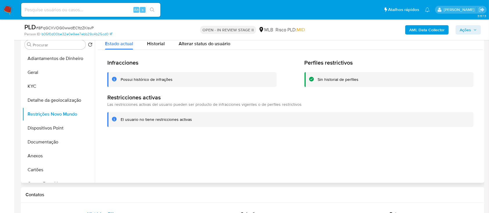
click at [440, 153] on div at bounding box center [289, 109] width 388 height 148
drag, startPoint x: 48, startPoint y: 130, endPoint x: 53, endPoint y: 126, distance: 6.8
click at [48, 129] on button "Dispositivos Point" at bounding box center [56, 128] width 68 height 14
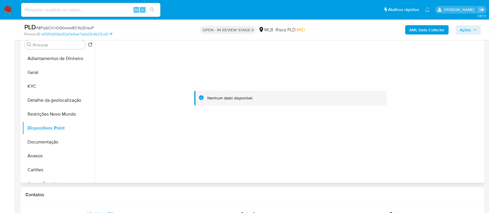
click at [442, 75] on div at bounding box center [290, 99] width 385 height 128
click at [411, 30] on b "AML Data Collector" at bounding box center [426, 29] width 35 height 9
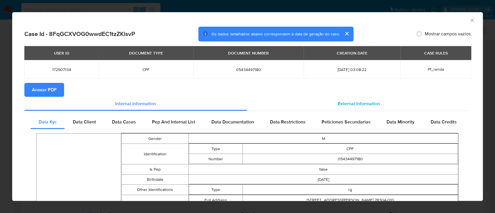
click at [358, 105] on span "External information" at bounding box center [359, 103] width 42 height 7
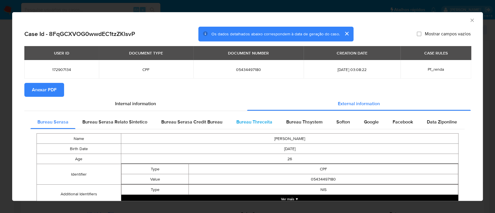
click at [267, 124] on span "Bureau Threceita" at bounding box center [254, 122] width 36 height 7
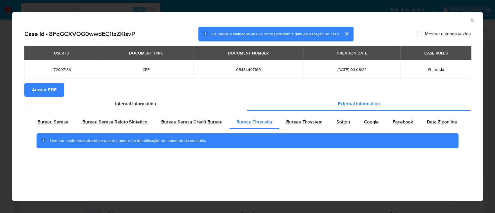
click at [411, 17] on div "AML Data Collector" at bounding box center [242, 19] width 453 height 6
click at [316, 123] on span "Bureau Thsystem" at bounding box center [304, 122] width 36 height 7
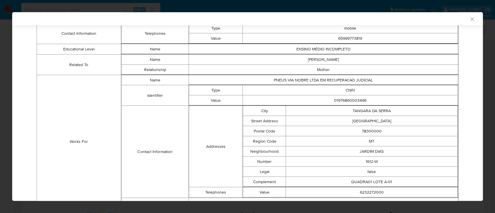
scroll to position [257, 0]
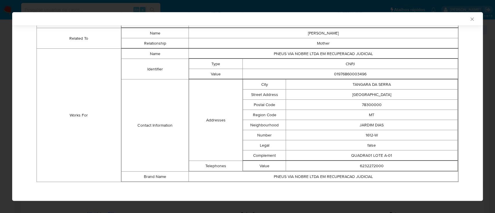
click at [65, 67] on td "Works For" at bounding box center [79, 115] width 84 height 133
drag, startPoint x: 365, startPoint y: 70, endPoint x: 325, endPoint y: 76, distance: 41.0
click at [325, 76] on td "01976860003496" at bounding box center [350, 74] width 215 height 10
copy td "01976860003496"
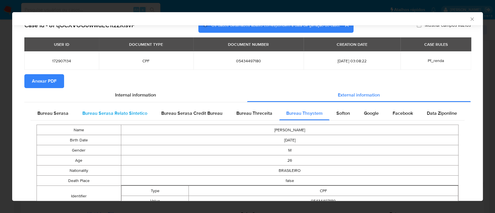
scroll to position [0, 0]
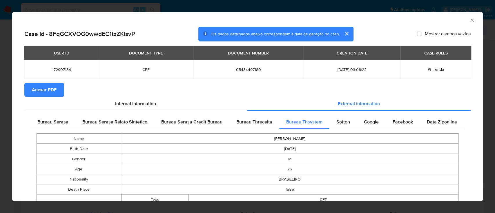
click at [52, 94] on span "Anexar PDF" at bounding box center [44, 90] width 25 height 13
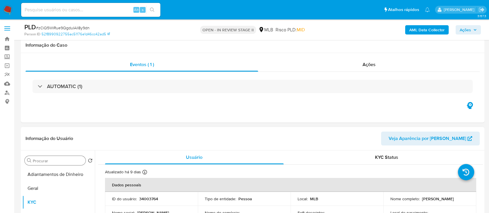
scroll to position [77, 0]
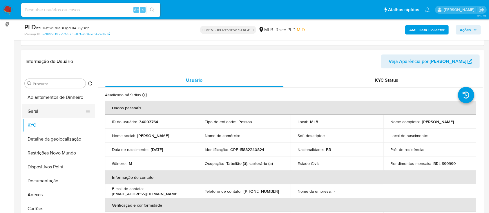
click at [43, 113] on button "Geral" at bounding box center [56, 111] width 68 height 14
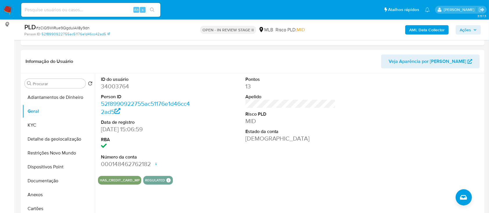
click at [440, 94] on div at bounding box center [435, 122] width 96 height 98
click at [34, 122] on button "KYC" at bounding box center [56, 125] width 68 height 14
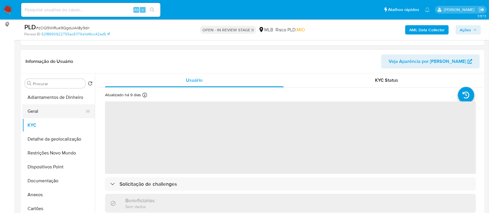
click at [34, 113] on button "Geral" at bounding box center [56, 111] width 68 height 14
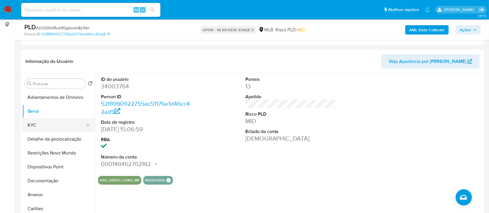
click at [36, 122] on button "KYC" at bounding box center [56, 125] width 68 height 14
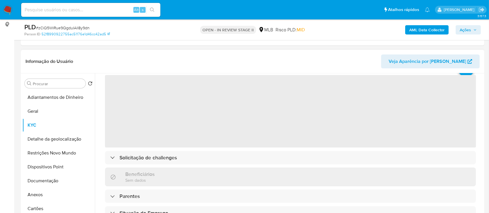
scroll to position [39, 0]
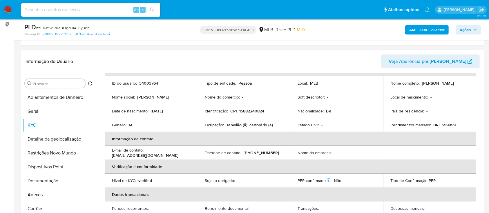
click at [93, 52] on div "Informação do Usuário Veja Aparência por [PERSON_NAME]" at bounding box center [252, 61] width 463 height 23
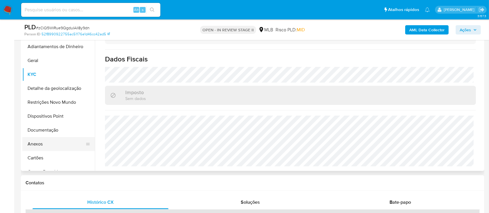
scroll to position [116, 0]
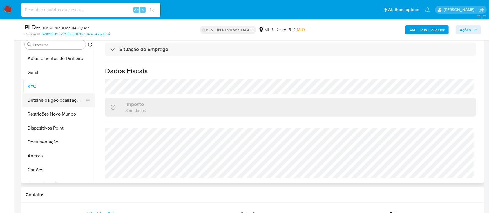
click at [39, 99] on button "Detalhe da geolocalização" at bounding box center [56, 100] width 68 height 14
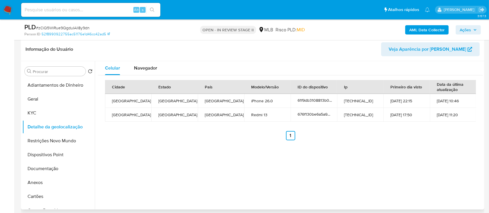
scroll to position [77, 0]
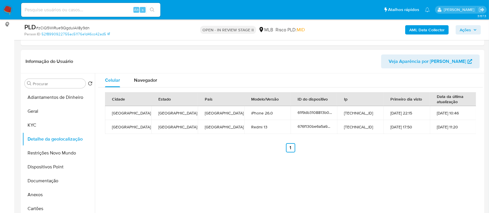
click at [420, 164] on div "Celular Navegador Cidade Estado País Modelo/Versão ID do dispositivo Ip Primeir…" at bounding box center [289, 147] width 388 height 148
click at [42, 149] on button "Restrições Novo Mundo" at bounding box center [56, 153] width 68 height 14
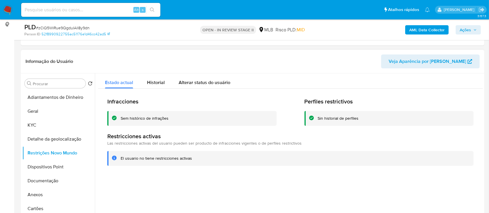
click at [79, 50] on div "Informação do Usuário Veja Aparência por Pessoa" at bounding box center [252, 61] width 463 height 23
click at [41, 168] on button "Dispositivos Point" at bounding box center [56, 167] width 68 height 14
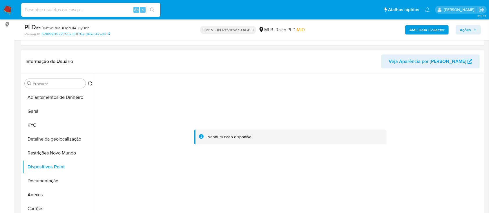
click at [430, 99] on div at bounding box center [290, 137] width 385 height 128
click at [41, 182] on button "Documentação" at bounding box center [56, 181] width 68 height 14
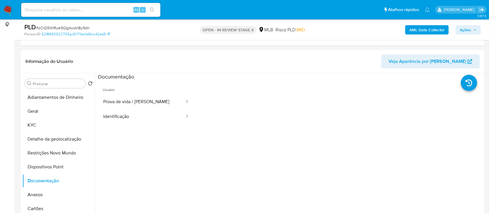
click at [432, 32] on b "AML Data Collector" at bounding box center [426, 29] width 35 height 9
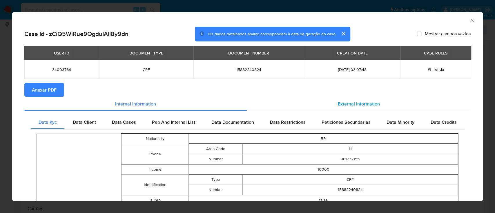
click at [353, 102] on span "External information" at bounding box center [359, 103] width 42 height 7
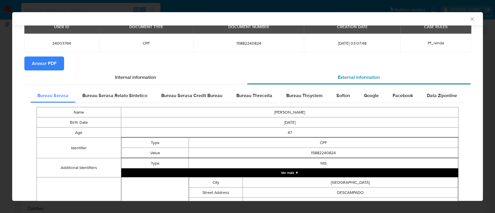
scroll to position [37, 0]
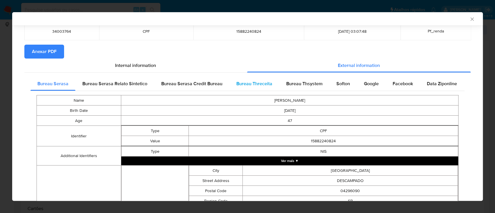
click at [255, 82] on span "Bureau Threceita" at bounding box center [254, 83] width 36 height 7
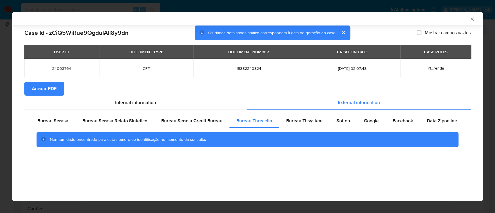
click at [434, 16] on div "AML Data Collector" at bounding box center [247, 18] width 471 height 13
click at [298, 120] on span "Bureau Thsystem" at bounding box center [304, 120] width 36 height 7
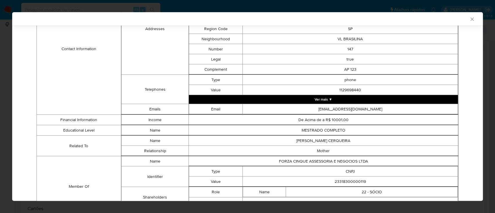
scroll to position [305, 0]
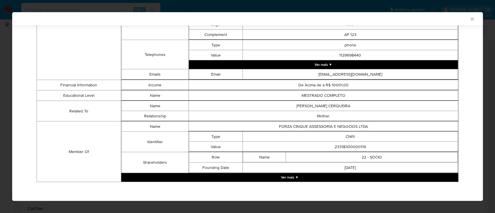
click at [294, 175] on button "Ver mais ▼" at bounding box center [289, 177] width 337 height 9
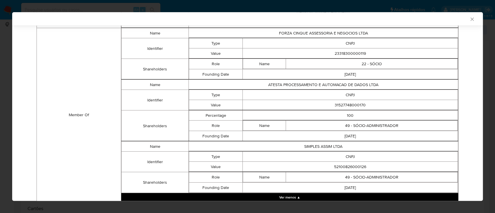
scroll to position [401, 0]
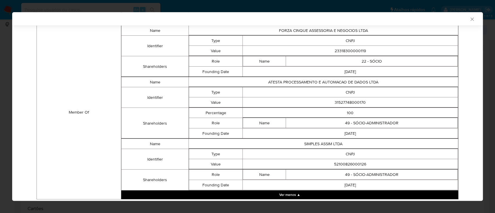
drag, startPoint x: 464, startPoint y: 33, endPoint x: 461, endPoint y: 36, distance: 4.5
drag, startPoint x: 363, startPoint y: 46, endPoint x: 303, endPoint y: 49, distance: 60.4
click at [303, 49] on td "23318300000119" at bounding box center [350, 51] width 215 height 10
copy td "23318300000119"
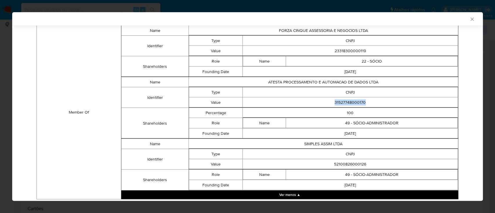
drag, startPoint x: 366, startPoint y: 97, endPoint x: 321, endPoint y: 101, distance: 45.7
click at [321, 100] on td "31527748000170" at bounding box center [350, 102] width 215 height 10
copy td "31527748000170"
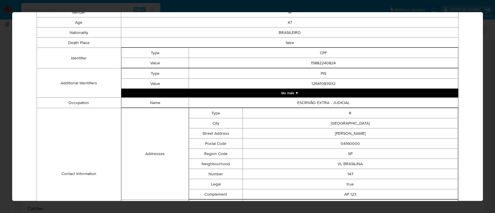
scroll to position [0, 0]
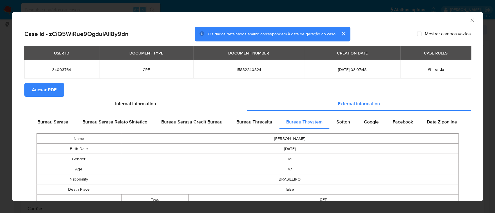
drag, startPoint x: 40, startPoint y: 89, endPoint x: 60, endPoint y: 91, distance: 20.1
click at [40, 88] on span "Anexar PDF" at bounding box center [44, 90] width 25 height 13
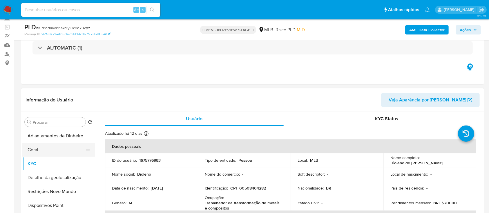
click at [46, 153] on button "Geral" at bounding box center [56, 150] width 68 height 14
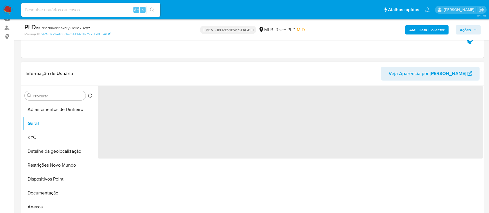
scroll to position [77, 0]
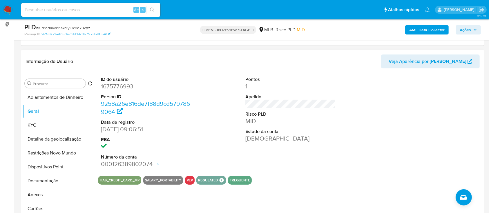
drag, startPoint x: 418, startPoint y: 111, endPoint x: 391, endPoint y: 50, distance: 67.1
click at [418, 112] on div at bounding box center [435, 122] width 96 height 98
drag, startPoint x: 36, startPoint y: 128, endPoint x: 75, endPoint y: 126, distance: 39.5
click at [36, 128] on button "KYC" at bounding box center [56, 125] width 68 height 14
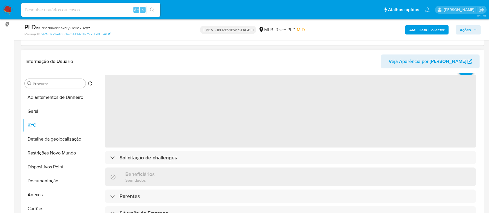
scroll to position [39, 0]
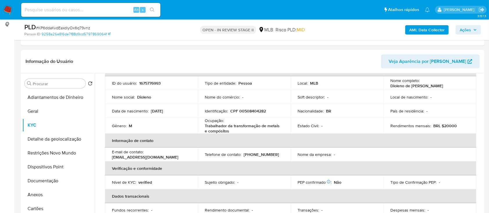
click at [376, 55] on header "Informação do Usuário Veja Aparência por Pessoa" at bounding box center [253, 62] width 454 height 14
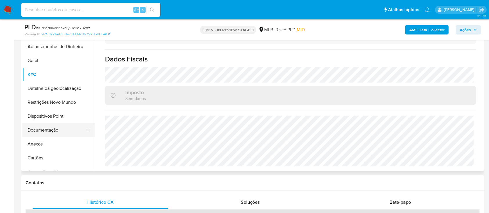
scroll to position [116, 0]
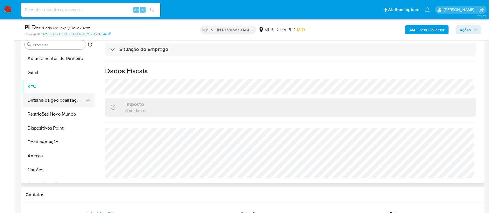
click at [50, 99] on button "Detalhe da geolocalização" at bounding box center [56, 100] width 68 height 14
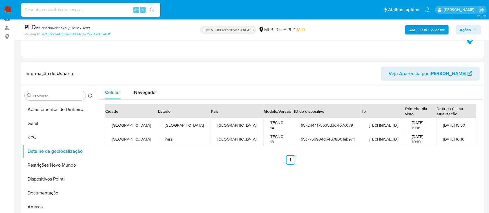
scroll to position [77, 0]
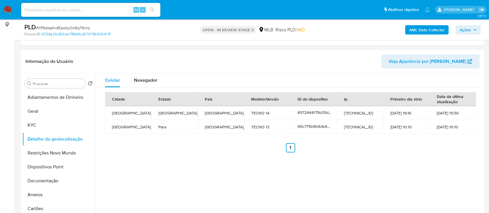
drag, startPoint x: 445, startPoint y: 166, endPoint x: 444, endPoint y: 162, distance: 4.7
click at [445, 166] on div "Celular Navegador Cidade Estado País Modelo/Versão ID do dispositivo Ip Primeir…" at bounding box center [289, 147] width 388 height 148
click at [43, 152] on button "Restrições Novo Mundo" at bounding box center [56, 153] width 68 height 14
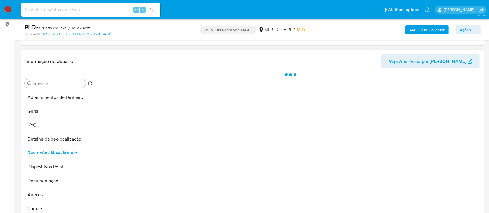
scroll to position [116, 0]
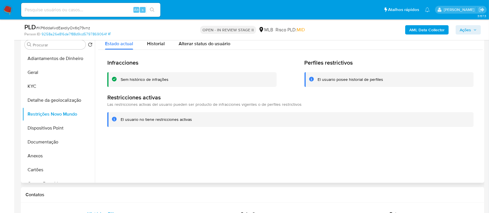
click at [427, 144] on div at bounding box center [289, 109] width 388 height 148
click at [40, 126] on button "Dispositivos Point" at bounding box center [56, 128] width 68 height 14
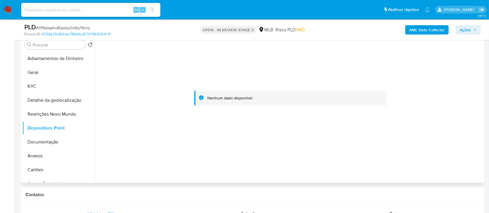
drag, startPoint x: 226, startPoint y: 180, endPoint x: 286, endPoint y: 144, distance: 69.6
click at [226, 180] on div at bounding box center [289, 109] width 388 height 148
click at [425, 34] on b "AML Data Collector" at bounding box center [426, 29] width 35 height 9
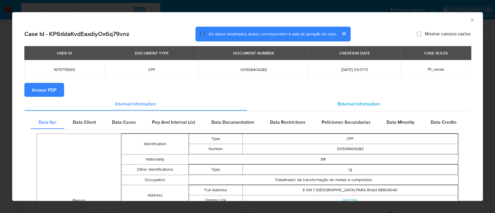
click at [352, 104] on span "External information" at bounding box center [359, 103] width 42 height 7
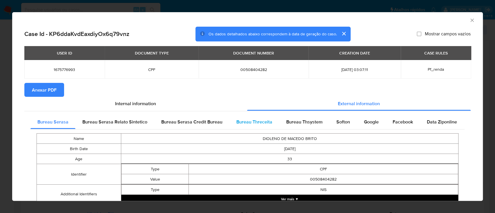
click at [250, 119] on span "Bureau Threceita" at bounding box center [254, 122] width 36 height 7
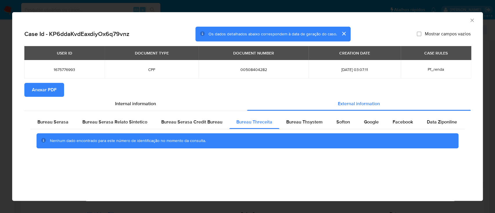
click at [404, 19] on div "AML Data Collector" at bounding box center [242, 19] width 453 height 6
click at [308, 122] on span "Bureau Thsystem" at bounding box center [304, 122] width 36 height 7
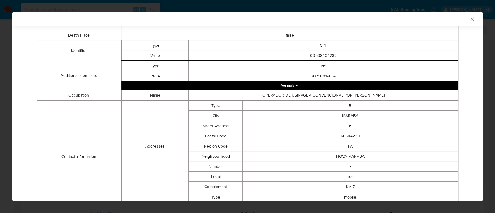
scroll to position [216, 0]
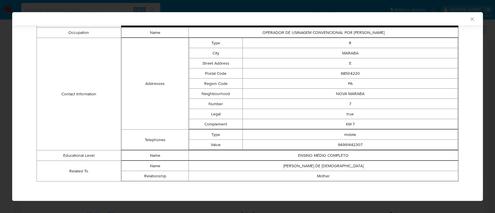
click at [425, 20] on div "AML Data Collector" at bounding box center [242, 18] width 453 height 5
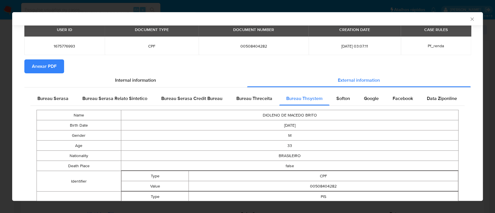
scroll to position [0, 0]
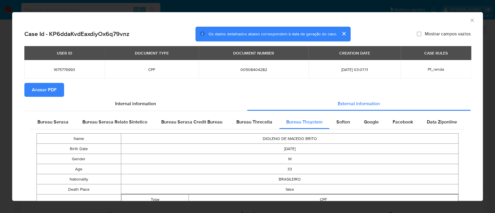
drag, startPoint x: 46, startPoint y: 88, endPoint x: 47, endPoint y: 91, distance: 3.4
click at [46, 89] on span "Anexar PDF" at bounding box center [44, 90] width 25 height 13
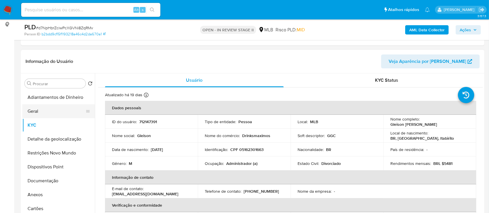
scroll to position [77, 0]
click at [46, 109] on button "Geral" at bounding box center [56, 111] width 68 height 14
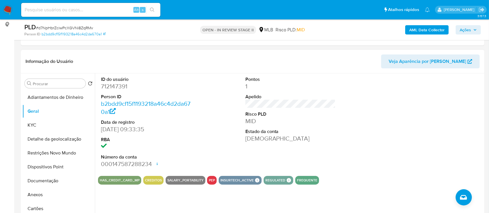
click at [402, 103] on div at bounding box center [435, 122] width 96 height 98
drag, startPoint x: 37, startPoint y: 124, endPoint x: 48, endPoint y: 124, distance: 10.2
click at [37, 124] on button "KYC" at bounding box center [56, 125] width 68 height 14
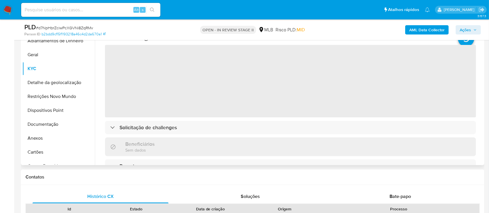
scroll to position [116, 0]
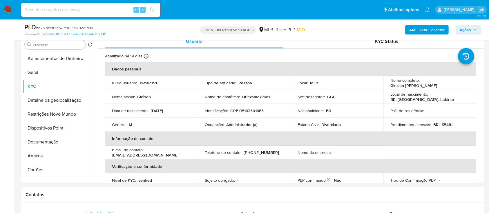
drag, startPoint x: 480, startPoint y: 66, endPoint x: 484, endPoint y: 83, distance: 17.4
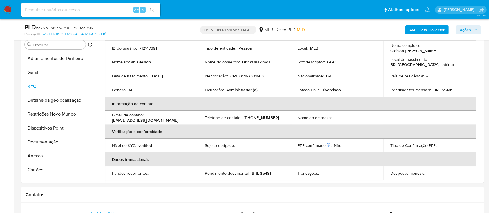
scroll to position [36, 0]
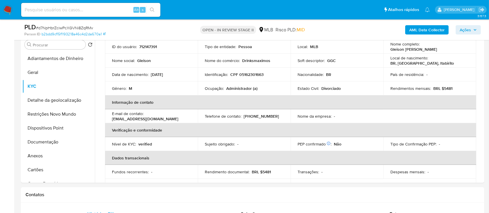
drag, startPoint x: 374, startPoint y: 28, endPoint x: 366, endPoint y: 14, distance: 16.4
click at [374, 28] on div "AML Data Collector Ações" at bounding box center [405, 30] width 151 height 14
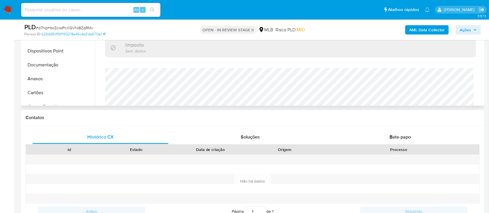
scroll to position [246, 0]
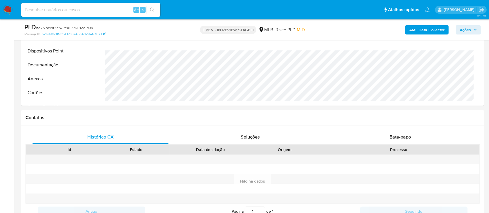
click at [367, 30] on div "AML Data Collector Ações" at bounding box center [405, 30] width 151 height 14
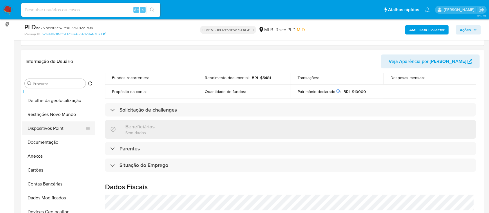
scroll to position [0, 0]
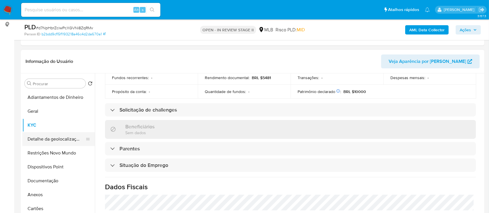
click at [62, 138] on button "Detalhe da geolocalização" at bounding box center [56, 139] width 68 height 14
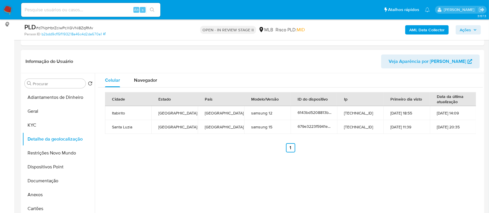
click at [426, 164] on div "Celular Navegador Cidade Estado País Modelo/Versão ID do dispositivo Ip Primeir…" at bounding box center [289, 147] width 388 height 148
click at [55, 148] on button "Restrições Novo Mundo" at bounding box center [56, 153] width 68 height 14
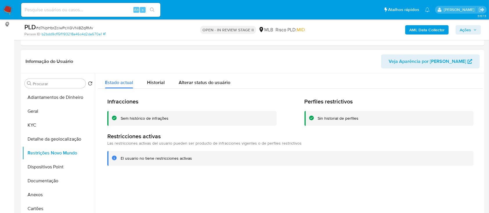
click at [375, 168] on div "Infracciones Sem histórico de infrações Perfiles restrictivos Sin historial de …" at bounding box center [290, 132] width 385 height 86
click at [39, 171] on button "Dispositivos Point" at bounding box center [56, 167] width 68 height 14
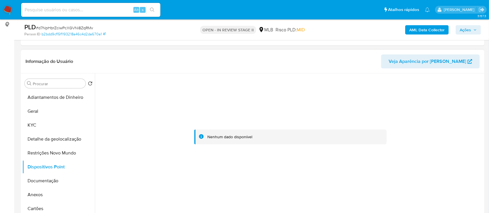
click at [436, 91] on div at bounding box center [290, 137] width 385 height 128
click at [425, 29] on b "AML Data Collector" at bounding box center [426, 29] width 35 height 9
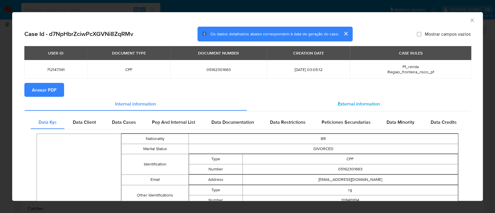
click at [354, 103] on span "External information" at bounding box center [359, 103] width 42 height 7
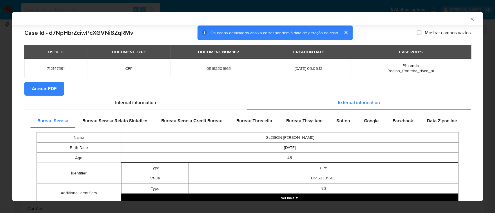
scroll to position [37, 0]
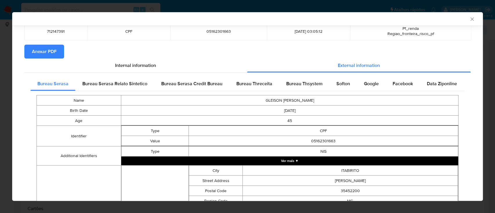
click at [253, 86] on span "Bureau Threceita" at bounding box center [254, 83] width 36 height 7
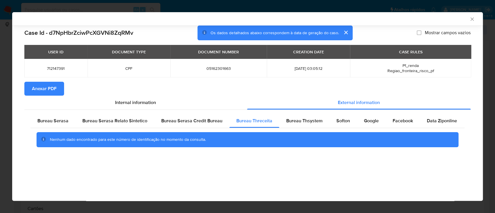
scroll to position [0, 0]
click at [431, 19] on div "AML Data Collector" at bounding box center [242, 18] width 453 height 5
click at [294, 124] on span "Bureau Thsystem" at bounding box center [304, 120] width 36 height 7
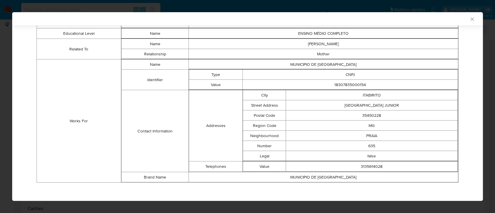
scroll to position [368, 0]
click at [423, 23] on div "AML Data Collector" at bounding box center [247, 18] width 471 height 13
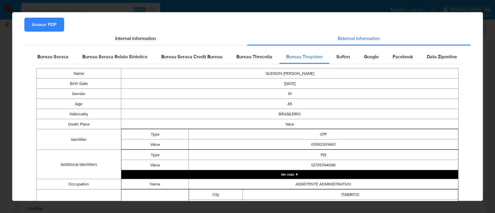
scroll to position [0, 0]
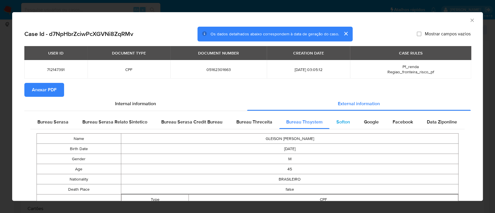
click at [340, 119] on span "Softon" at bounding box center [343, 122] width 14 height 7
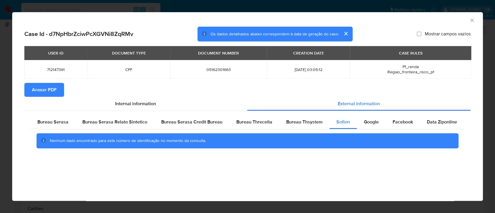
click at [375, 21] on div "AML Data Collector" at bounding box center [242, 19] width 453 height 6
click at [377, 123] on div "Google" at bounding box center [371, 122] width 29 height 14
click at [392, 22] on div "AML Data Collector" at bounding box center [242, 19] width 453 height 6
click at [53, 90] on span "Anexar PDF" at bounding box center [44, 90] width 25 height 13
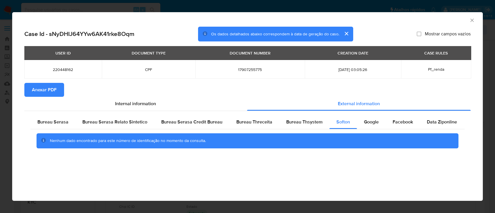
scroll to position [77, 0]
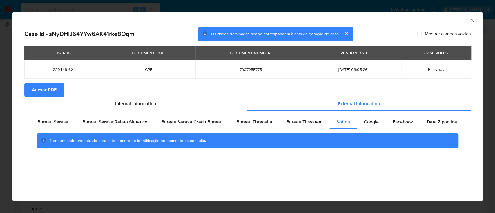
drag, startPoint x: 470, startPoint y: 19, endPoint x: 449, endPoint y: 23, distance: 20.9
click at [469, 19] on icon "Fechar a janela" at bounding box center [472, 20] width 6 height 6
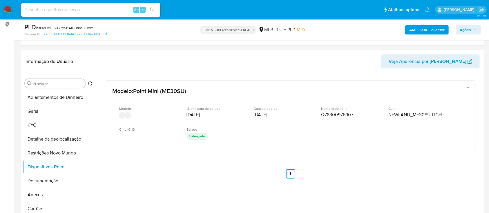
click at [418, 32] on b "AML Data Collector" at bounding box center [426, 29] width 35 height 9
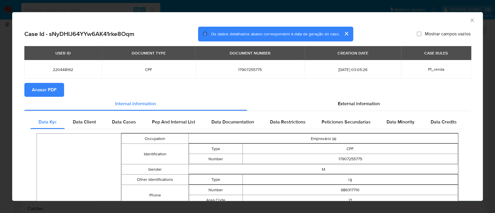
click at [51, 91] on span "Anexar PDF" at bounding box center [44, 90] width 25 height 13
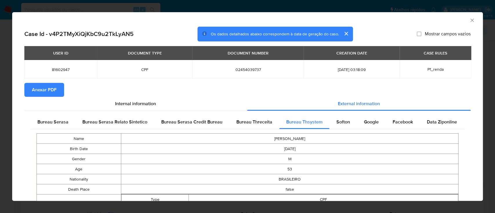
drag, startPoint x: 47, startPoint y: 89, endPoint x: 66, endPoint y: 87, distance: 19.2
click at [47, 89] on span "Anexar PDF" at bounding box center [44, 90] width 25 height 13
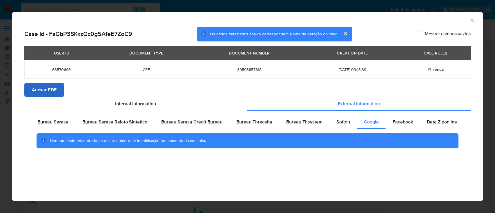
scroll to position [116, 0]
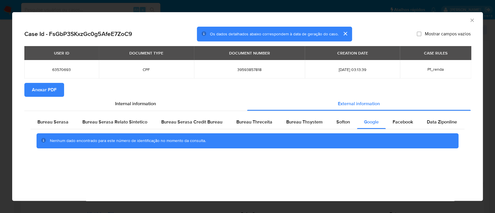
click at [53, 94] on span "Anexar PDF" at bounding box center [44, 90] width 25 height 13
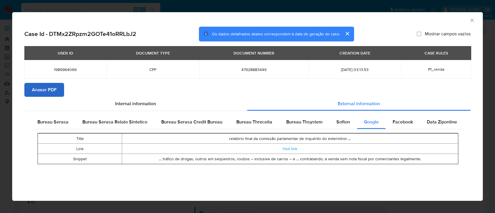
scroll to position [116, 0]
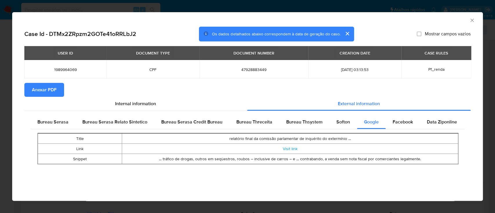
click at [43, 86] on span "Anexar PDF" at bounding box center [44, 90] width 25 height 13
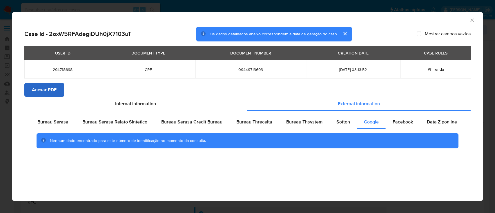
scroll to position [116, 0]
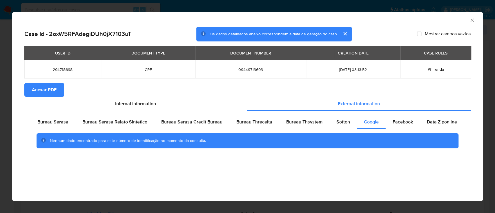
click at [55, 89] on span "Anexar PDF" at bounding box center [44, 90] width 25 height 13
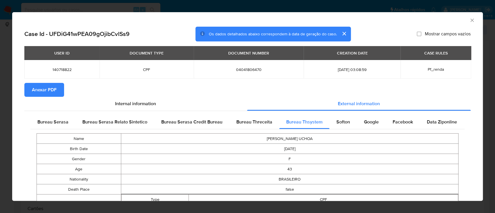
click at [53, 81] on div "USER ID DOCUMENT TYPE DOCUMENT NUMBER CREATION DATE CASE RULES 140718822 CPF 04…" at bounding box center [247, 64] width 446 height 37
click at [46, 89] on span "Anexar PDF" at bounding box center [44, 90] width 25 height 13
